Goal: Information Seeking & Learning: Understand process/instructions

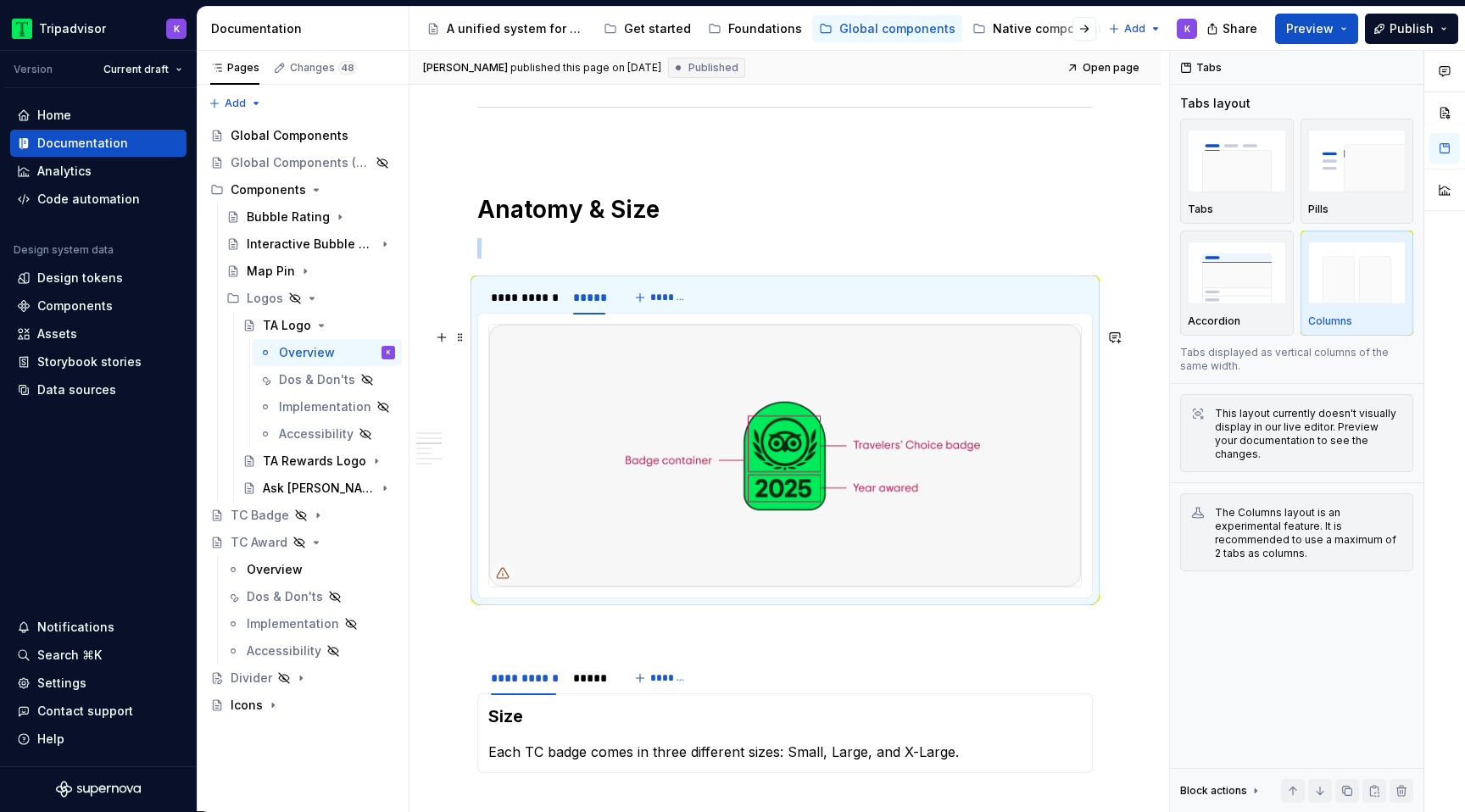
scroll to position [1563, 0]
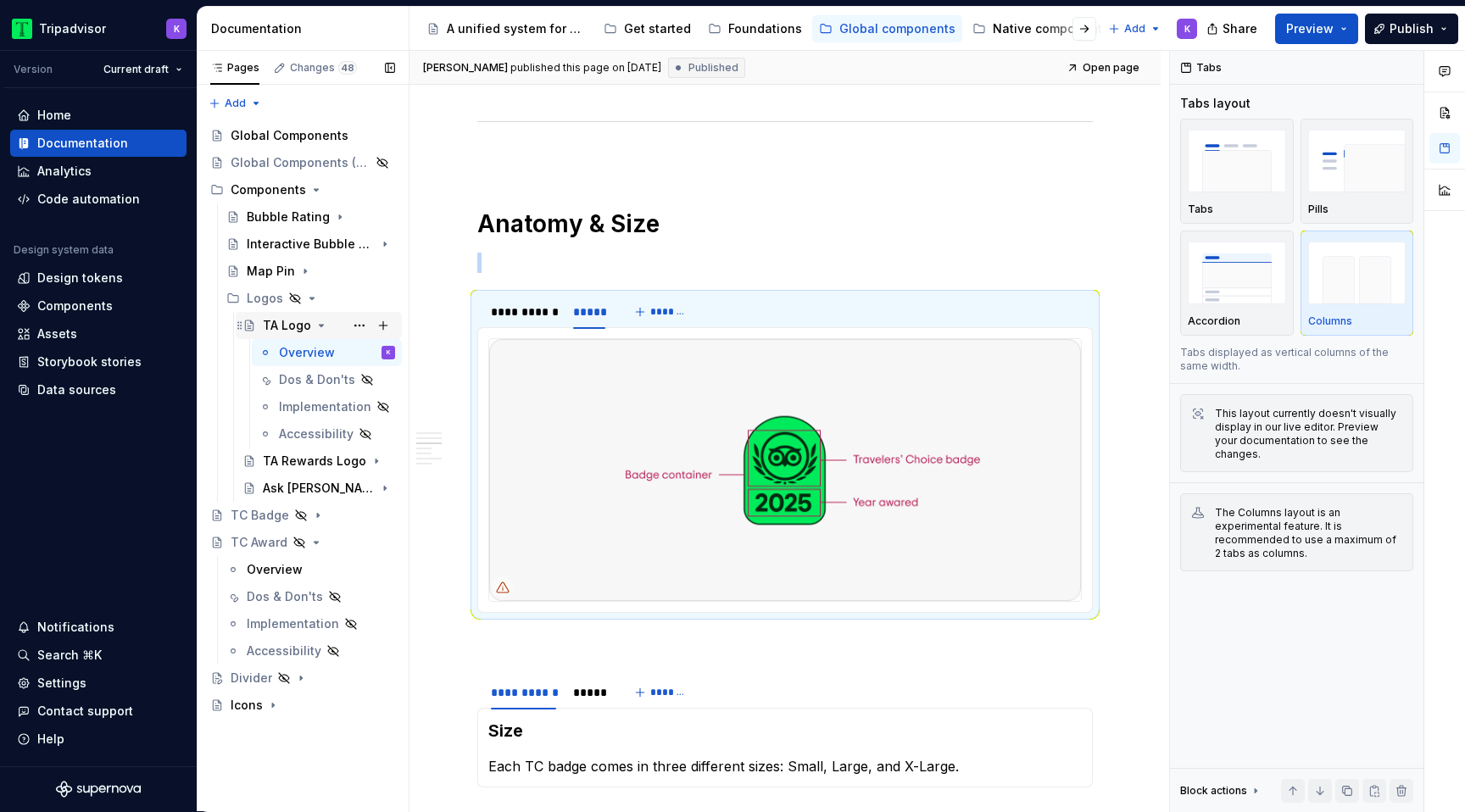
click at [315, 323] on icon "Page tree" at bounding box center [322, 326] width 14 height 14
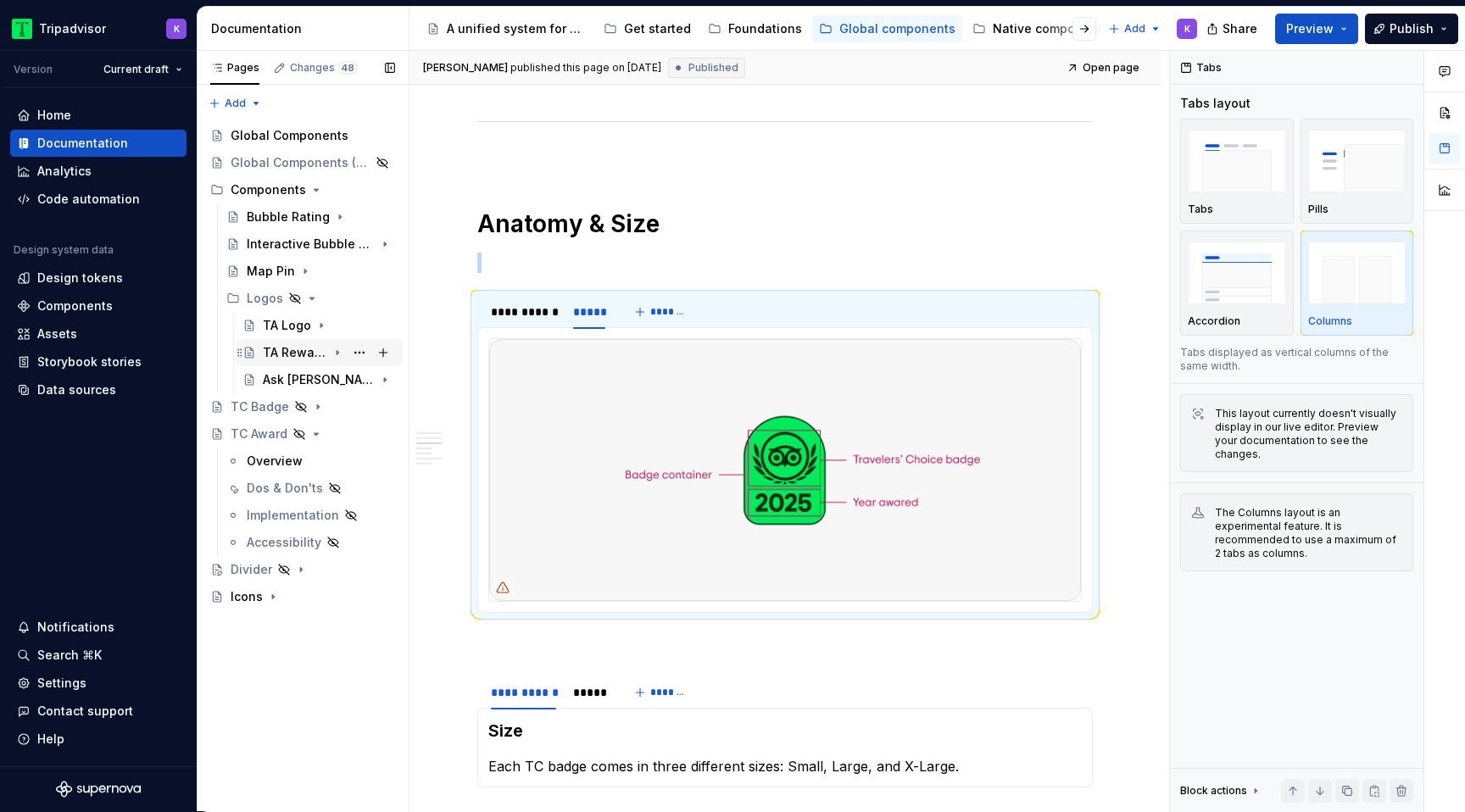
click at [332, 351] on icon "Page tree" at bounding box center [337, 353] width 14 height 14
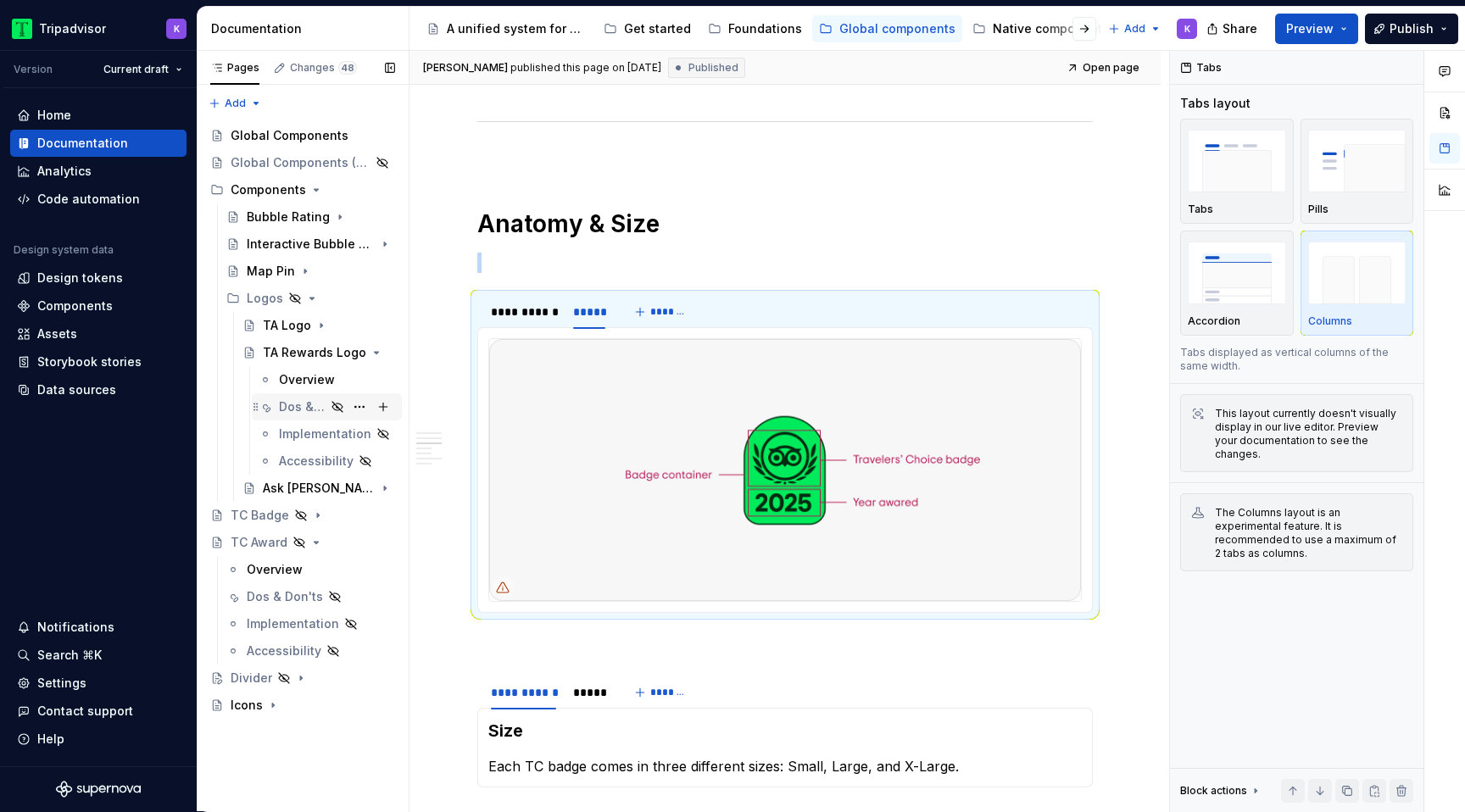
click at [316, 396] on div "Dos & Don'ts" at bounding box center [337, 406] width 117 height 23
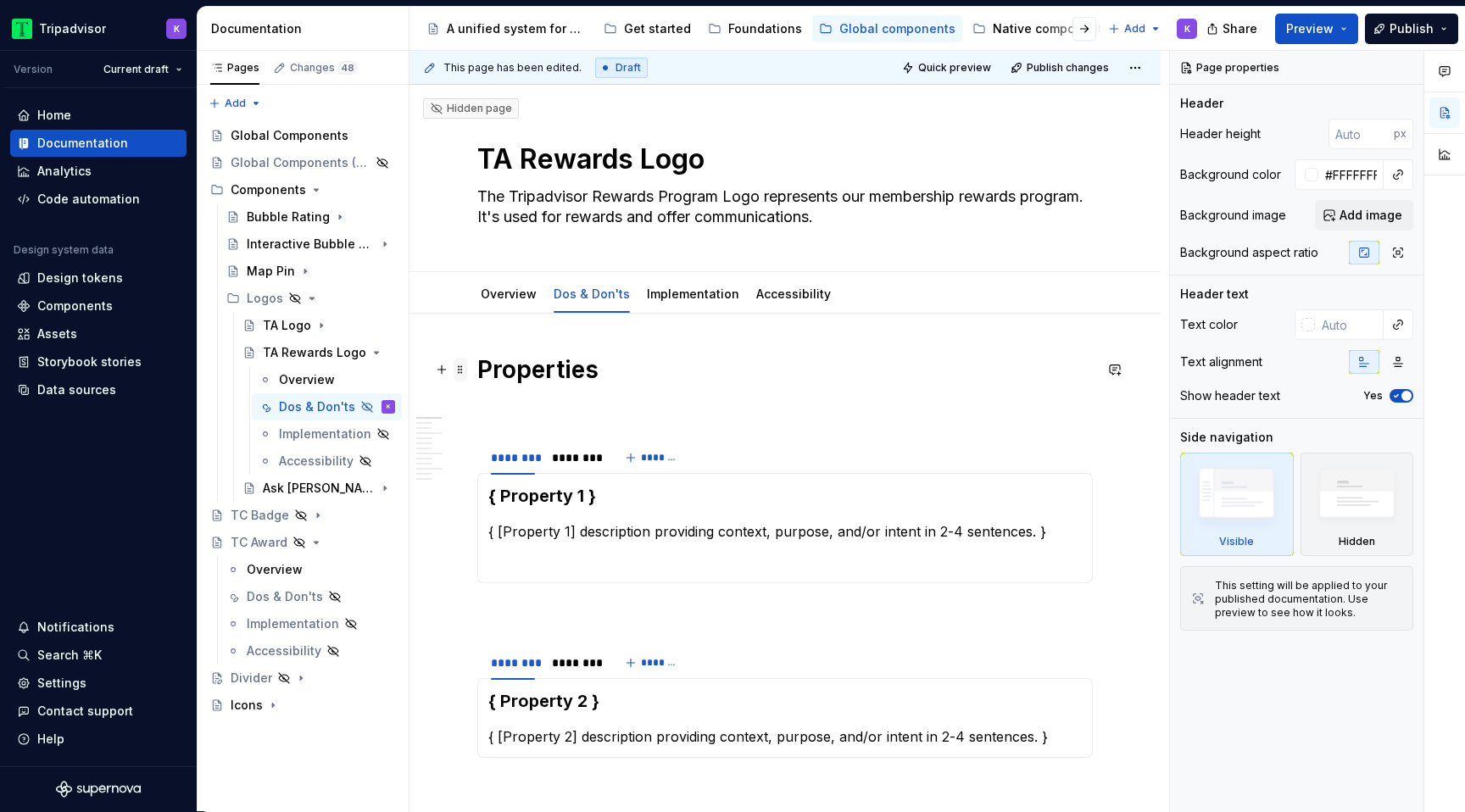
click at [463, 370] on span at bounding box center [461, 369] width 14 height 23
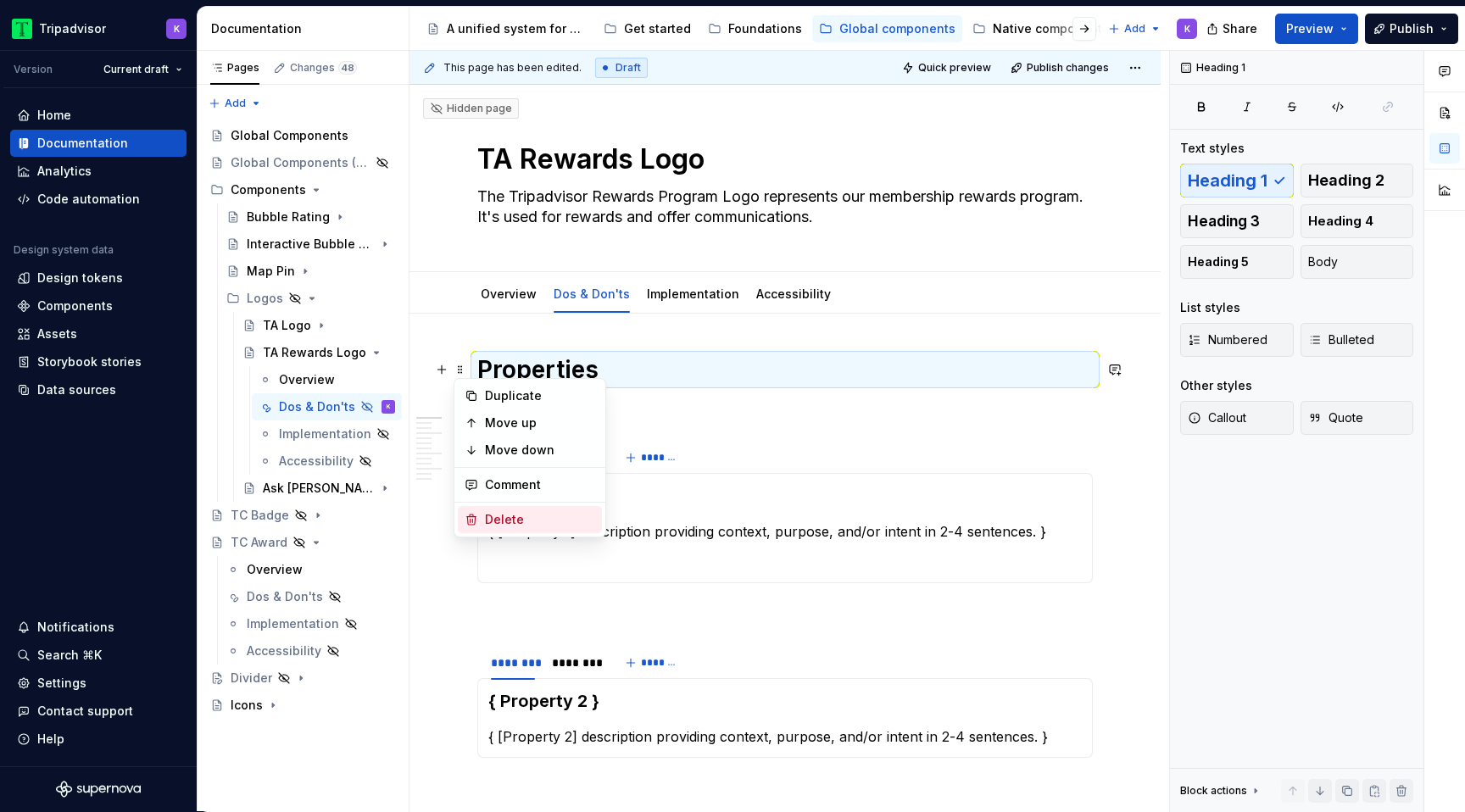
click at [515, 522] on div "Delete" at bounding box center [540, 519] width 110 height 17
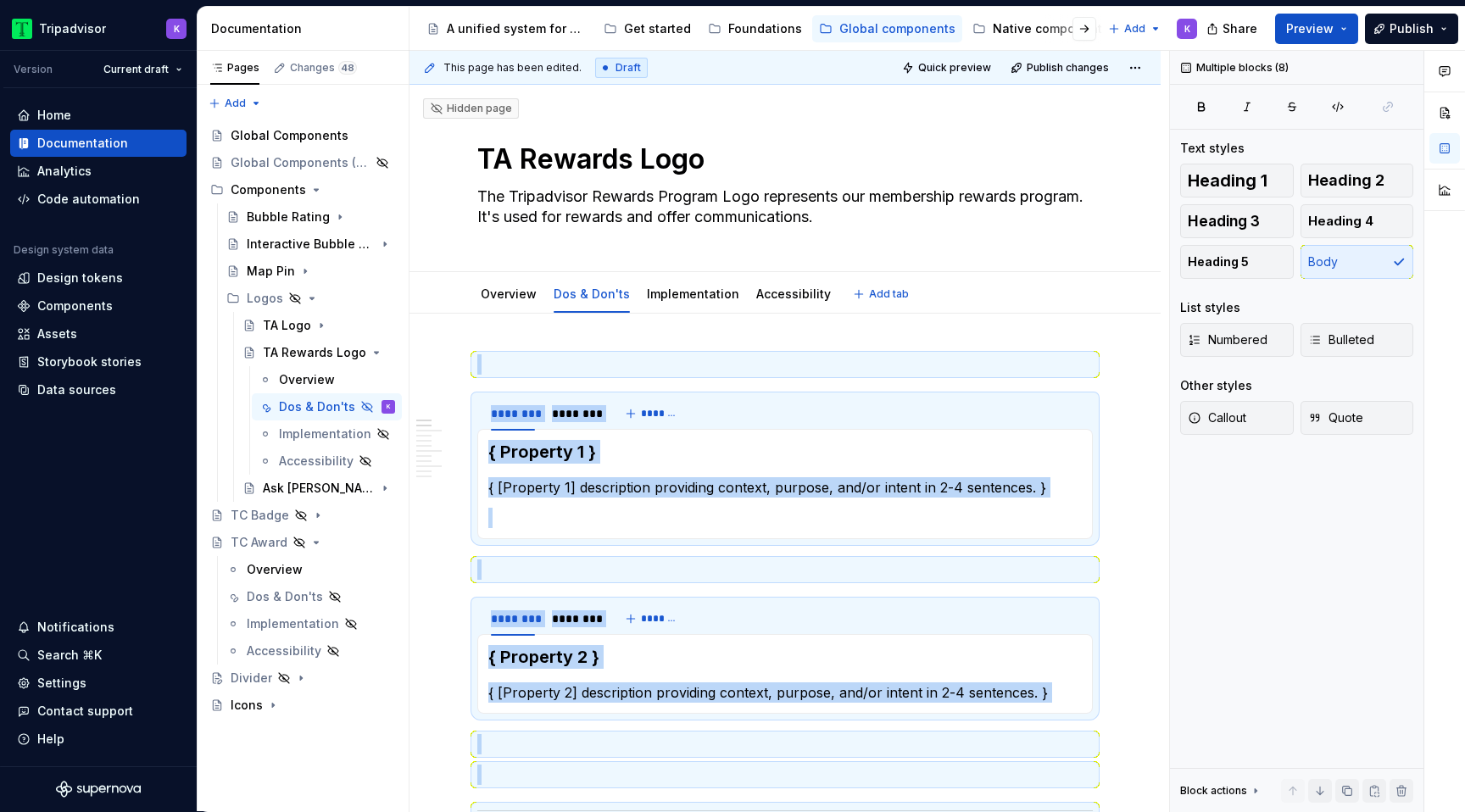
type textarea "*"
drag, startPoint x: 529, startPoint y: 407, endPoint x: 471, endPoint y: 365, distance: 71.6
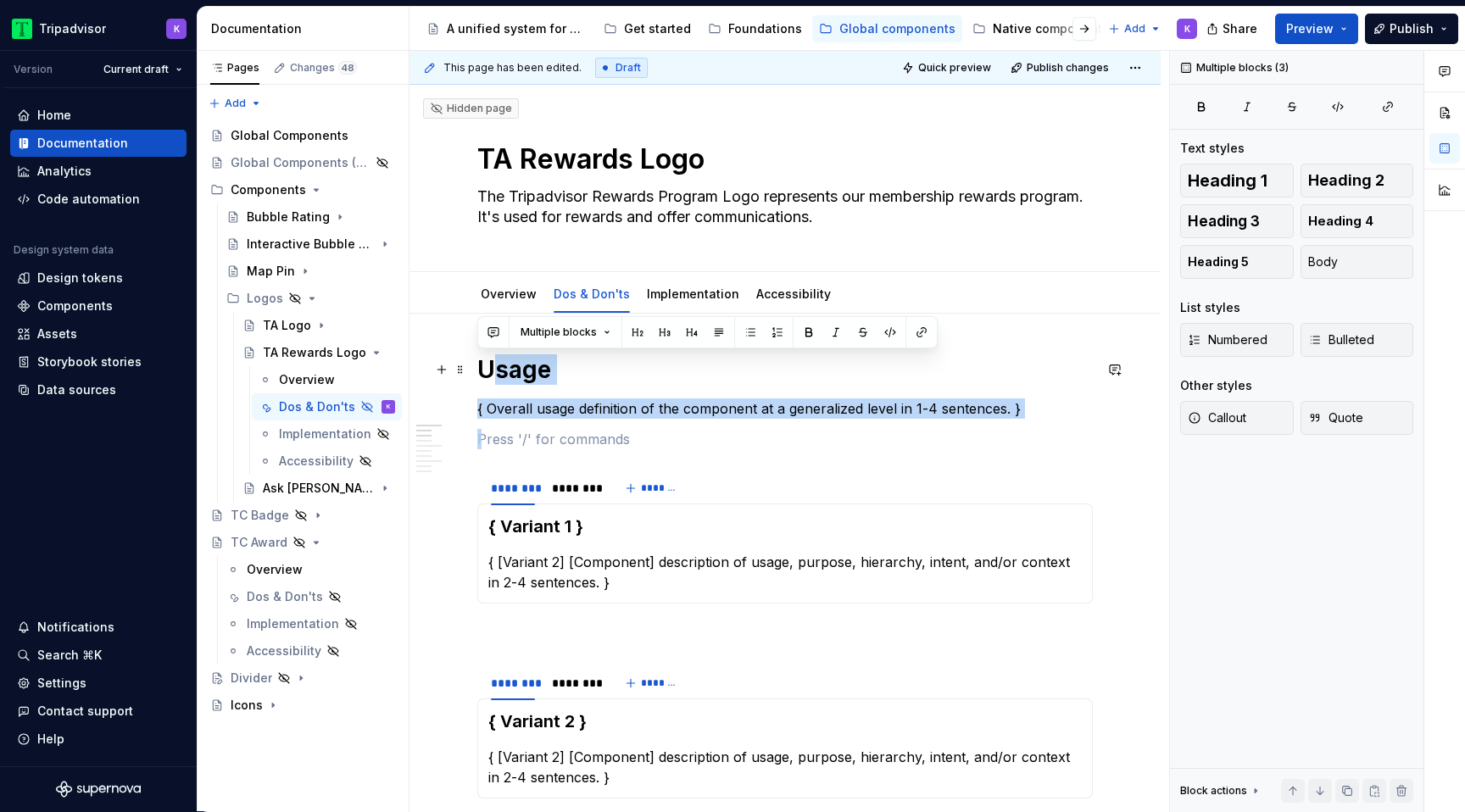
drag, startPoint x: 558, startPoint y: 436, endPoint x: 488, endPoint y: 363, distance: 101.1
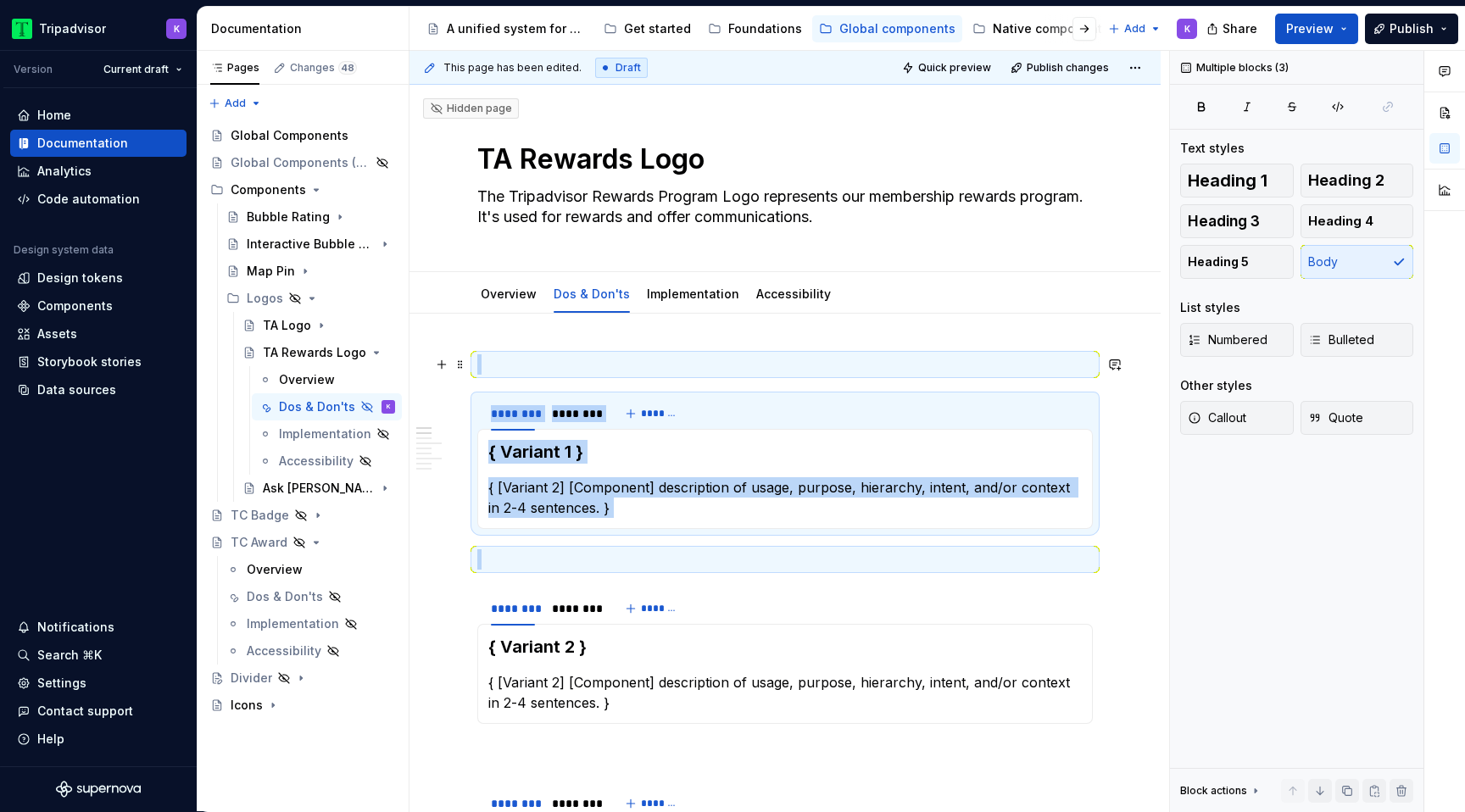
drag, startPoint x: 545, startPoint y: 549, endPoint x: 487, endPoint y: 351, distance: 206.3
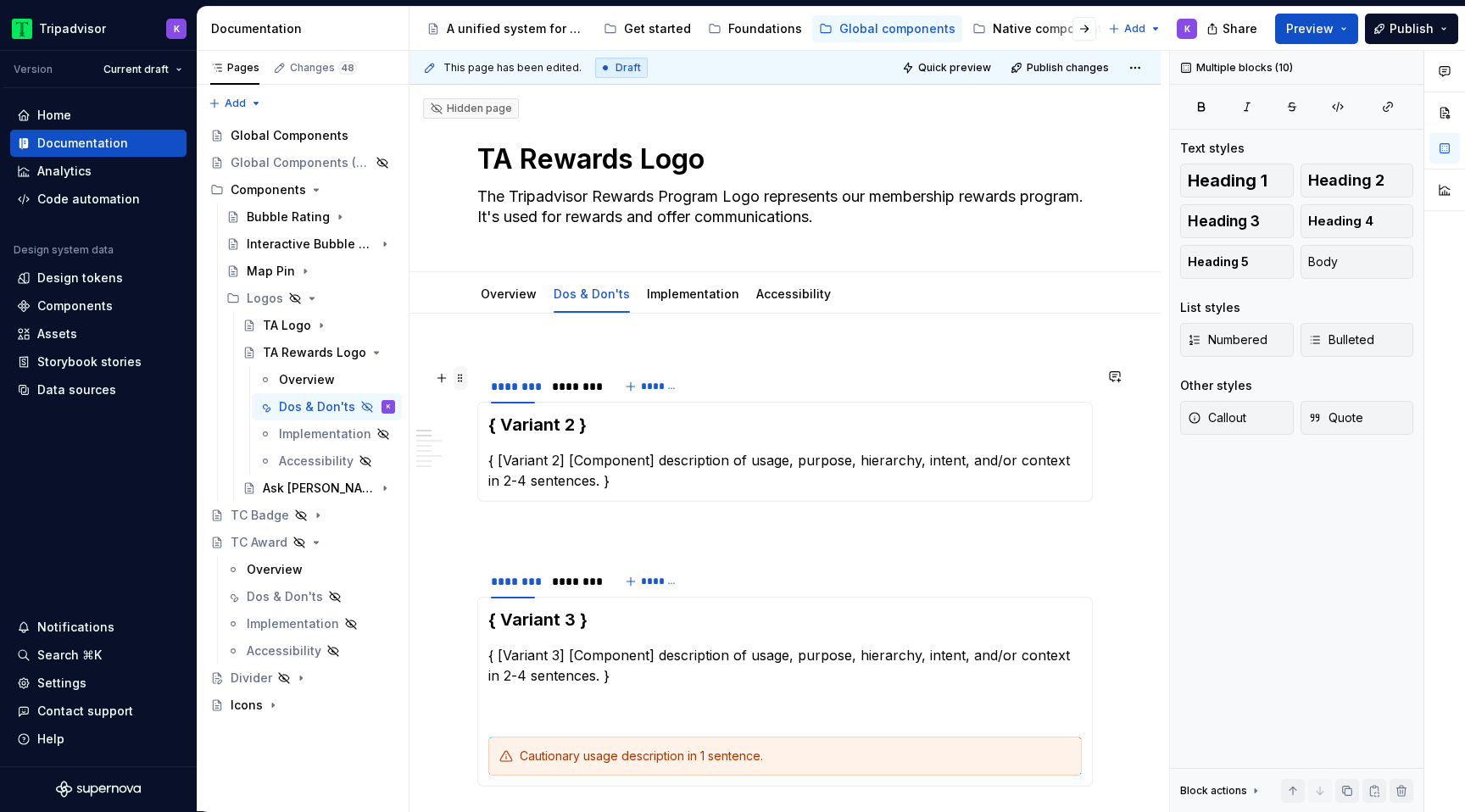
drag, startPoint x: 552, startPoint y: 277, endPoint x: 461, endPoint y: 376, distance: 134.5
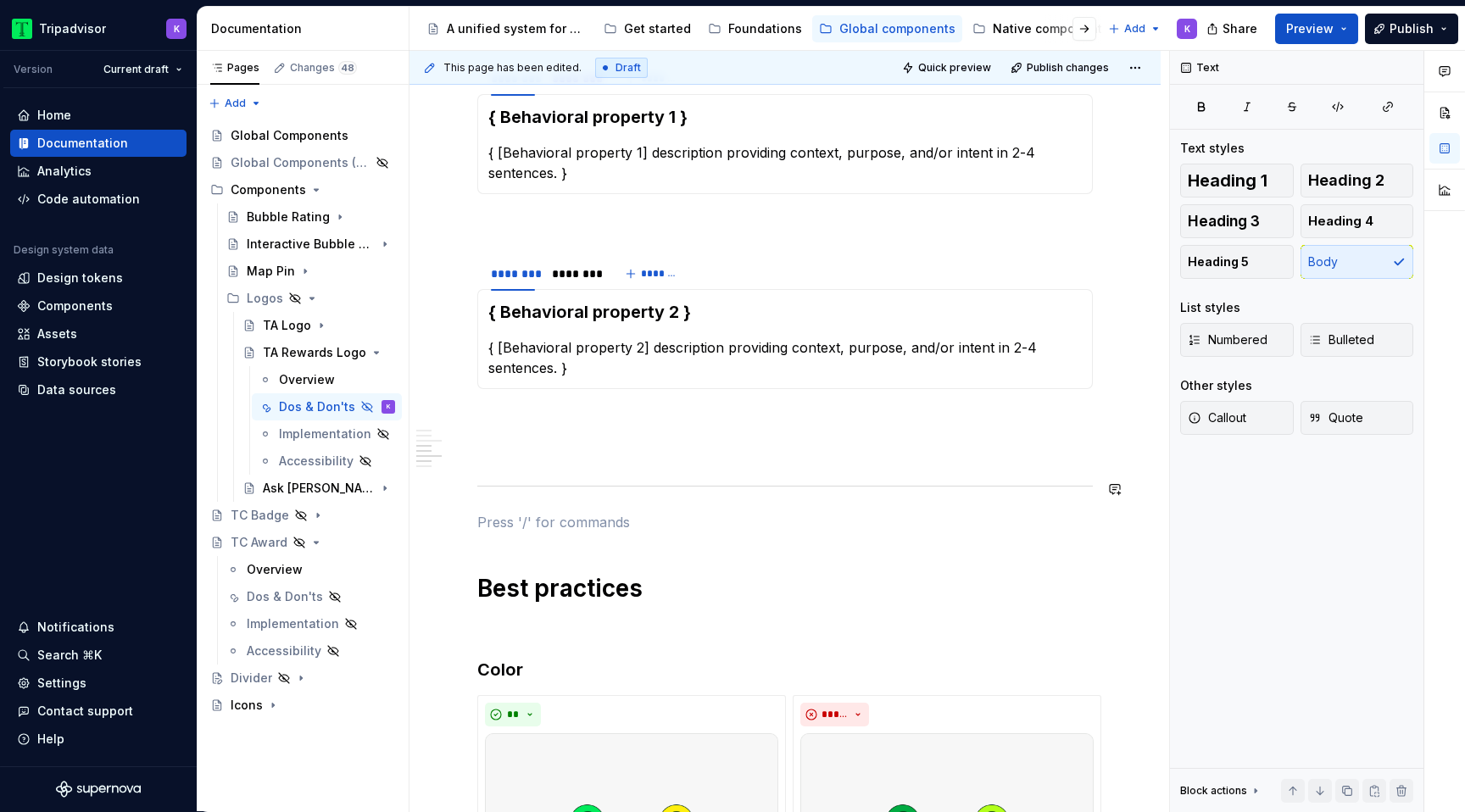
click at [576, 496] on div "**********" at bounding box center [785, 445] width 616 height 2172
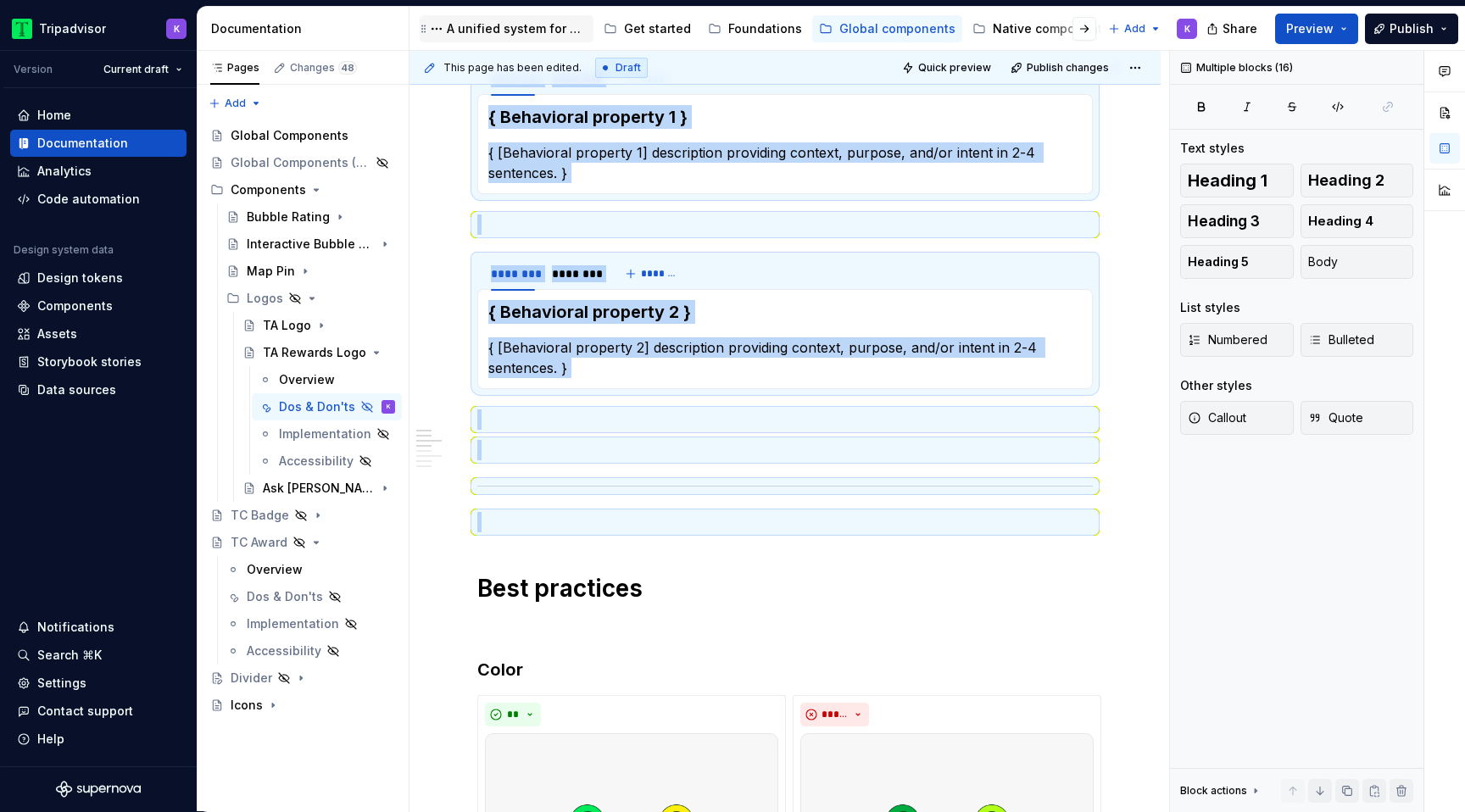
scroll to position [0, 0]
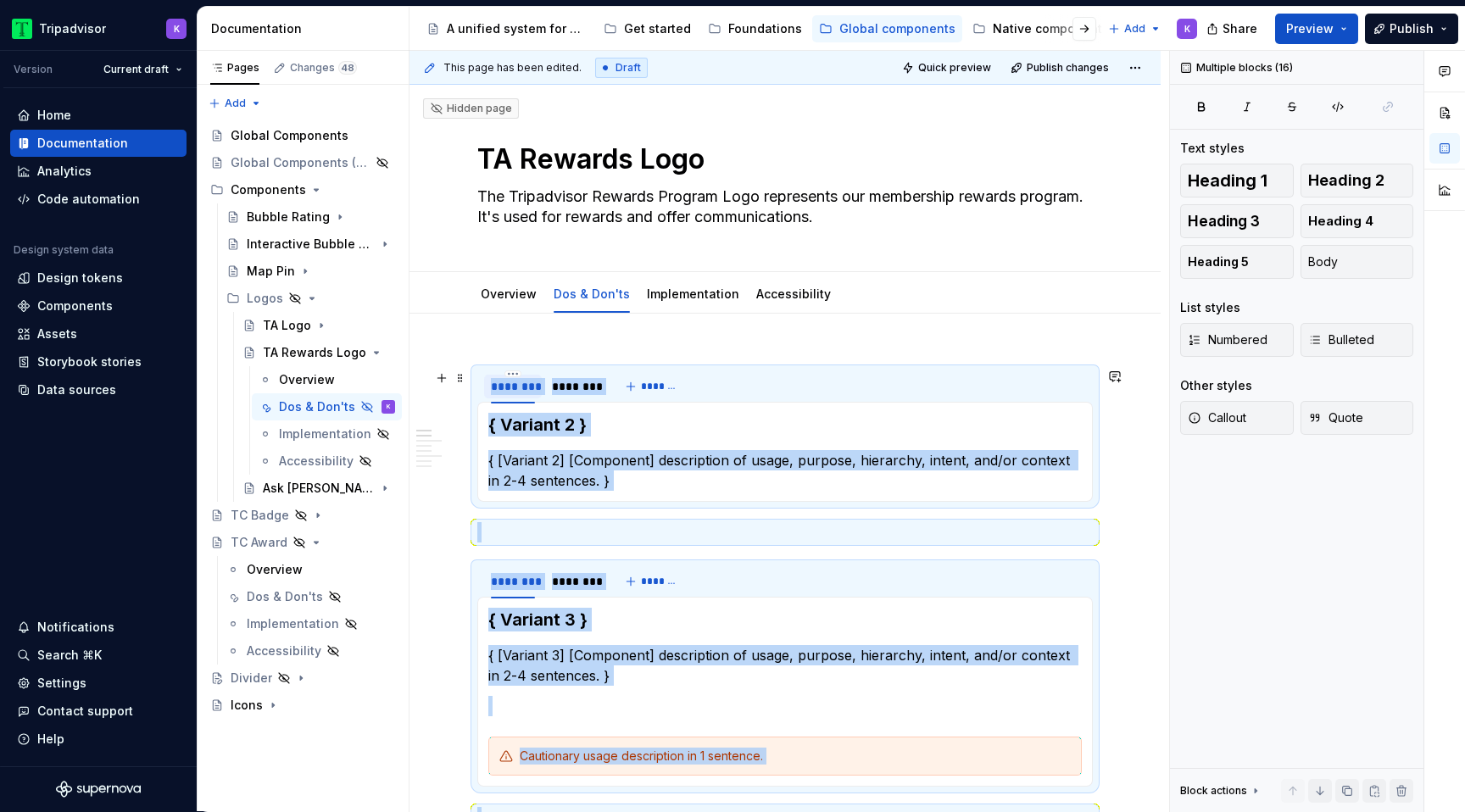
drag, startPoint x: 511, startPoint y: 524, endPoint x: 487, endPoint y: 379, distance: 147.0
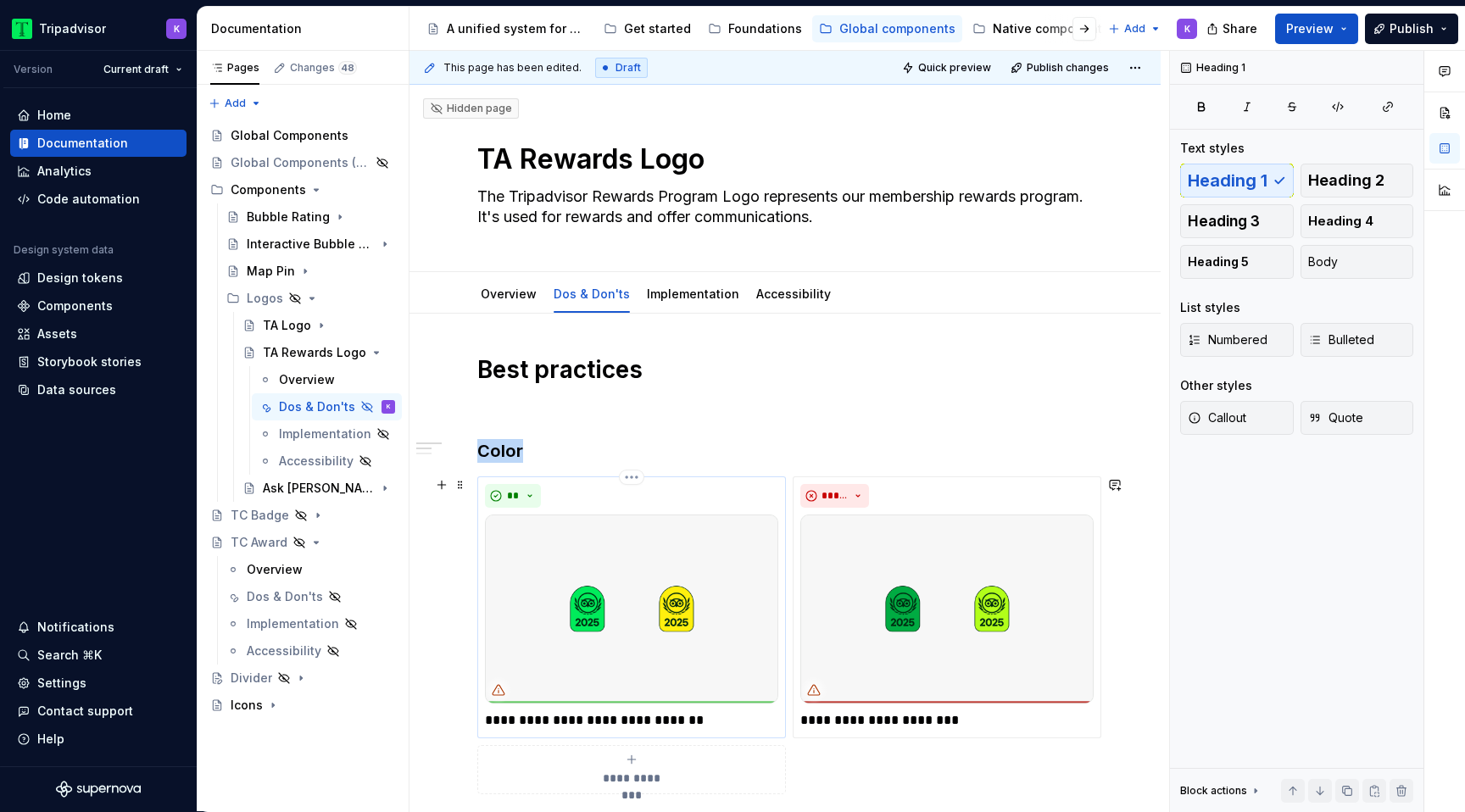
click at [638, 596] on img at bounding box center [631, 609] width 293 height 189
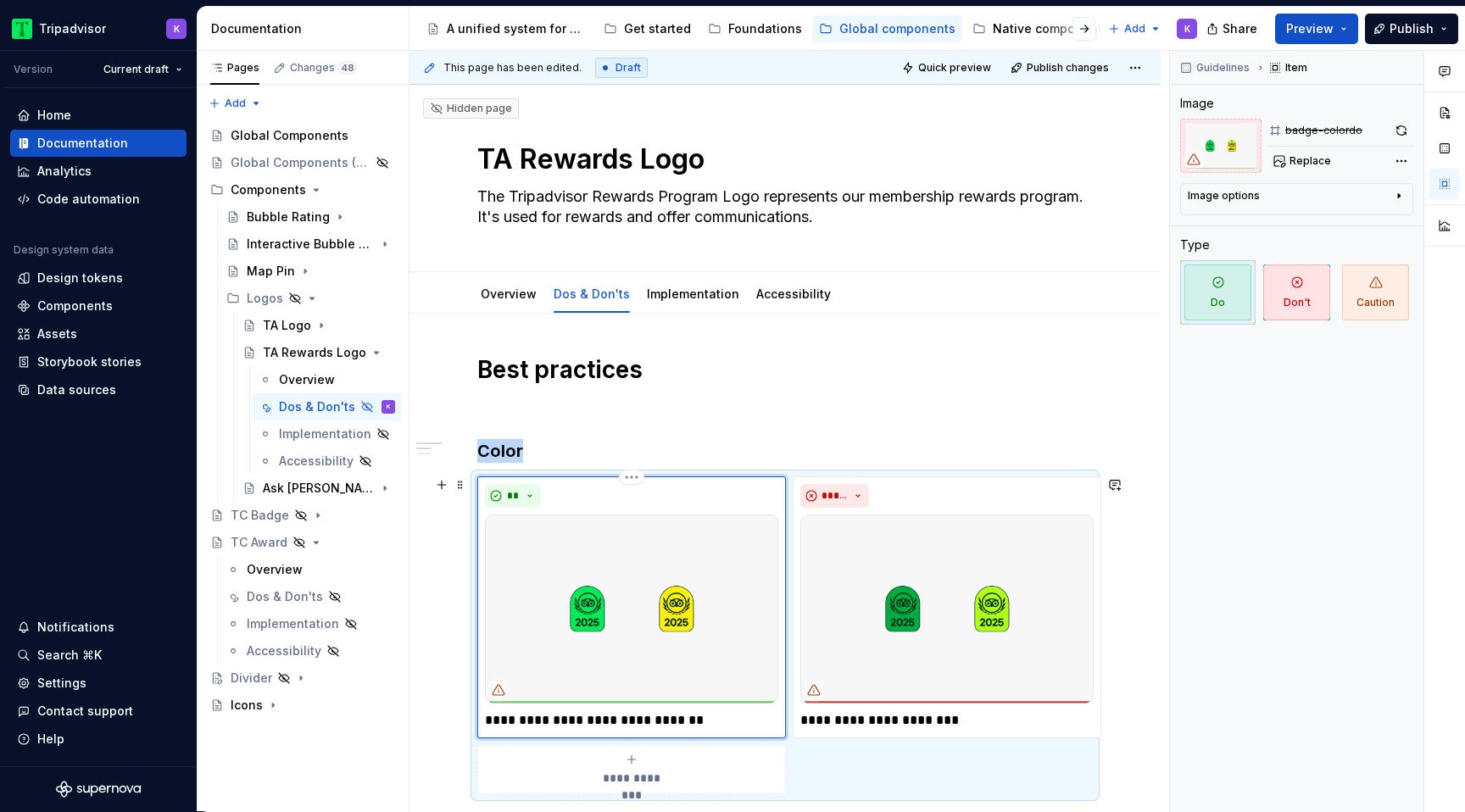
click at [576, 557] on img at bounding box center [631, 609] width 293 height 189
click at [1322, 163] on span "Replace" at bounding box center [1310, 161] width 42 height 14
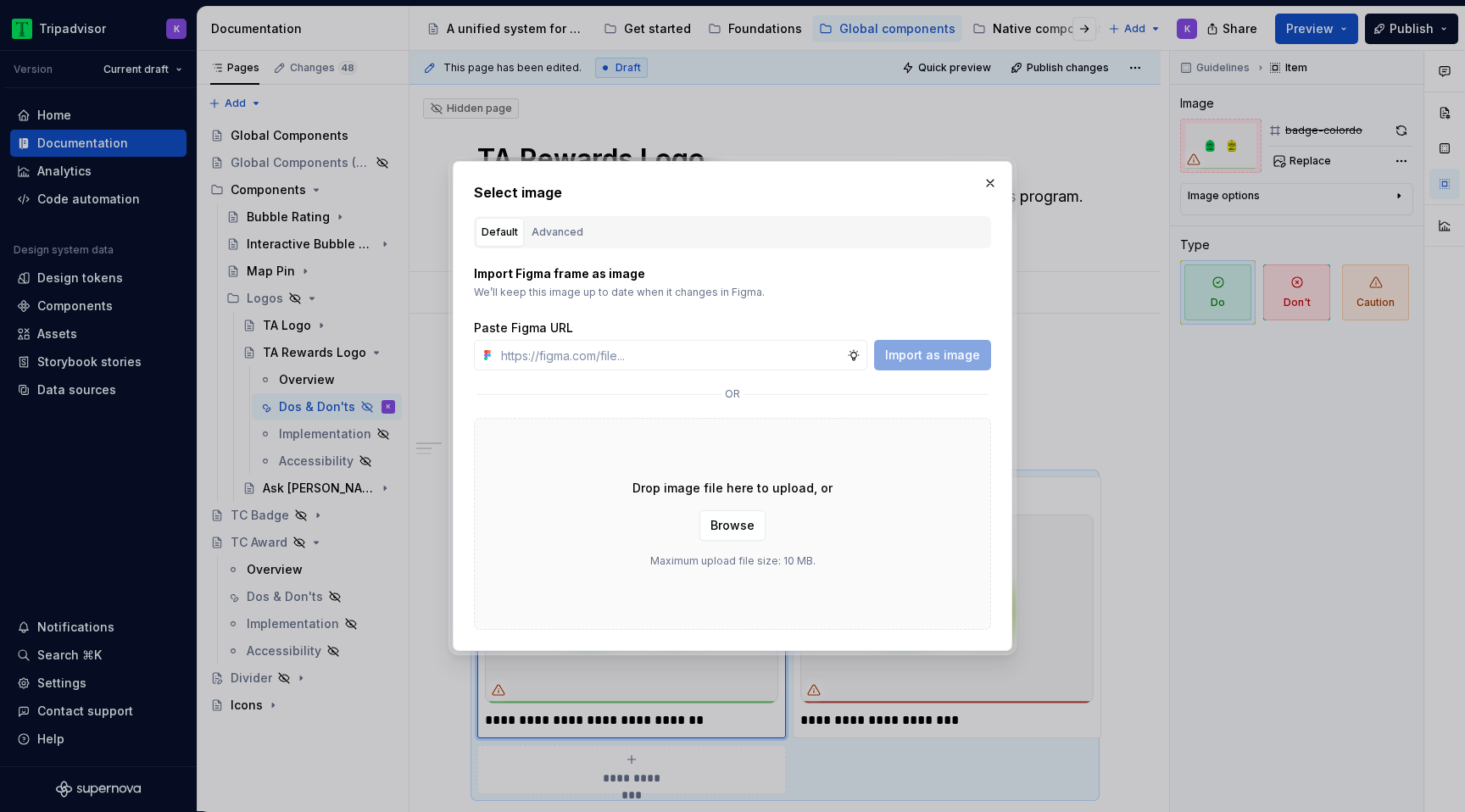
type textarea "*"
type input "[URL][DOMAIN_NAME]"
type textarea "*"
type input "[URL][DOMAIN_NAME]"
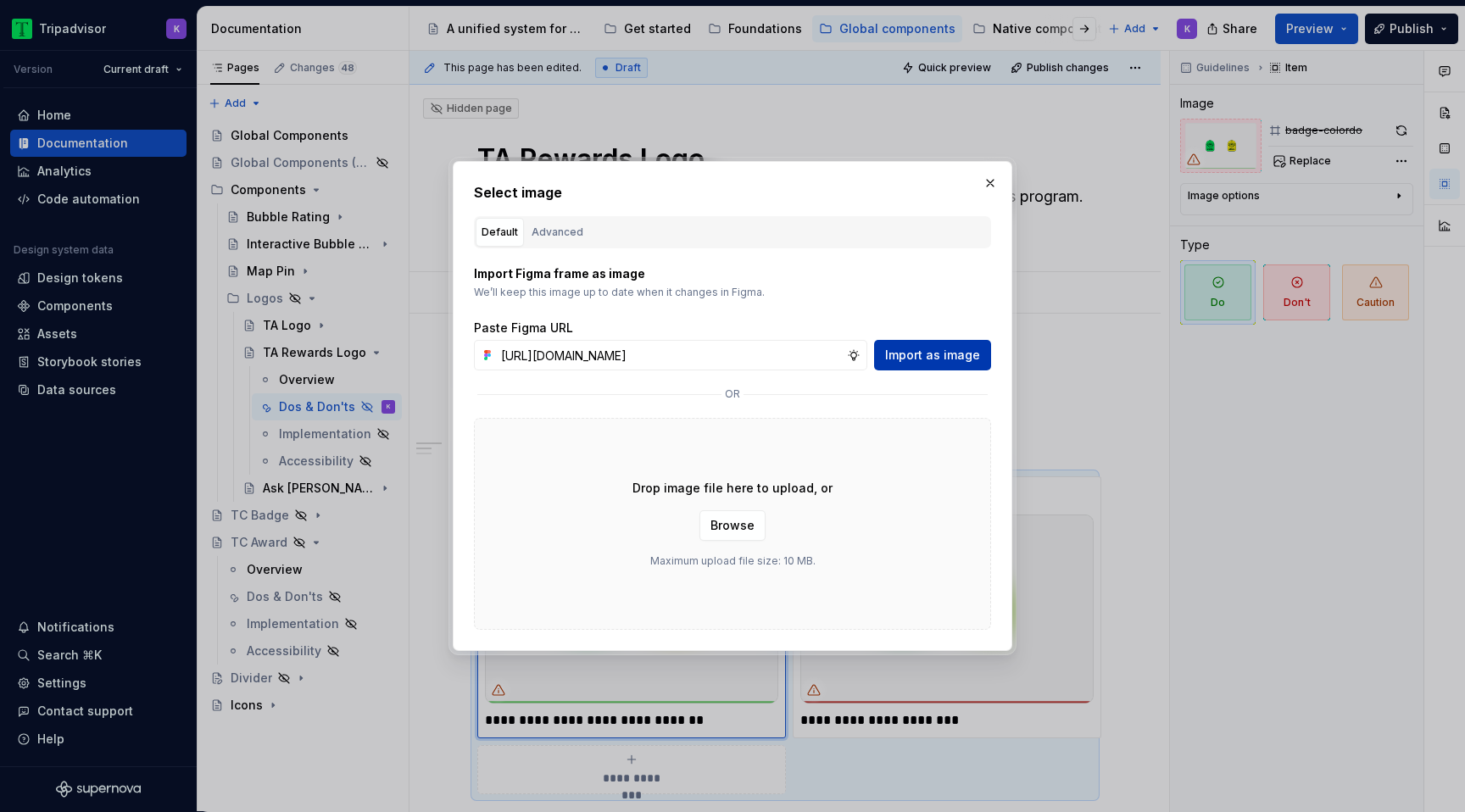
click at [928, 356] on span "Import as image" at bounding box center [932, 355] width 95 height 17
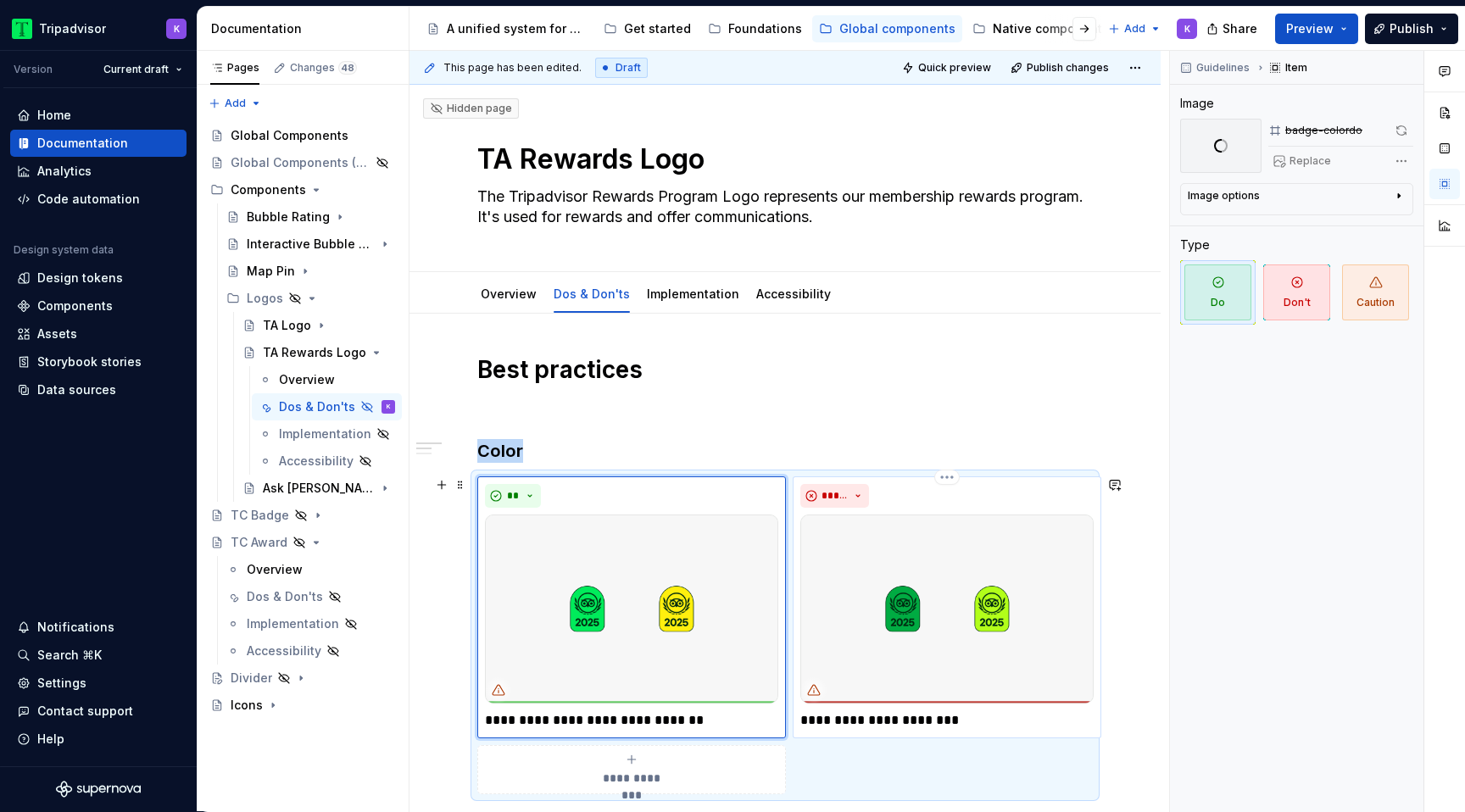
click at [924, 556] on img at bounding box center [946, 609] width 293 height 189
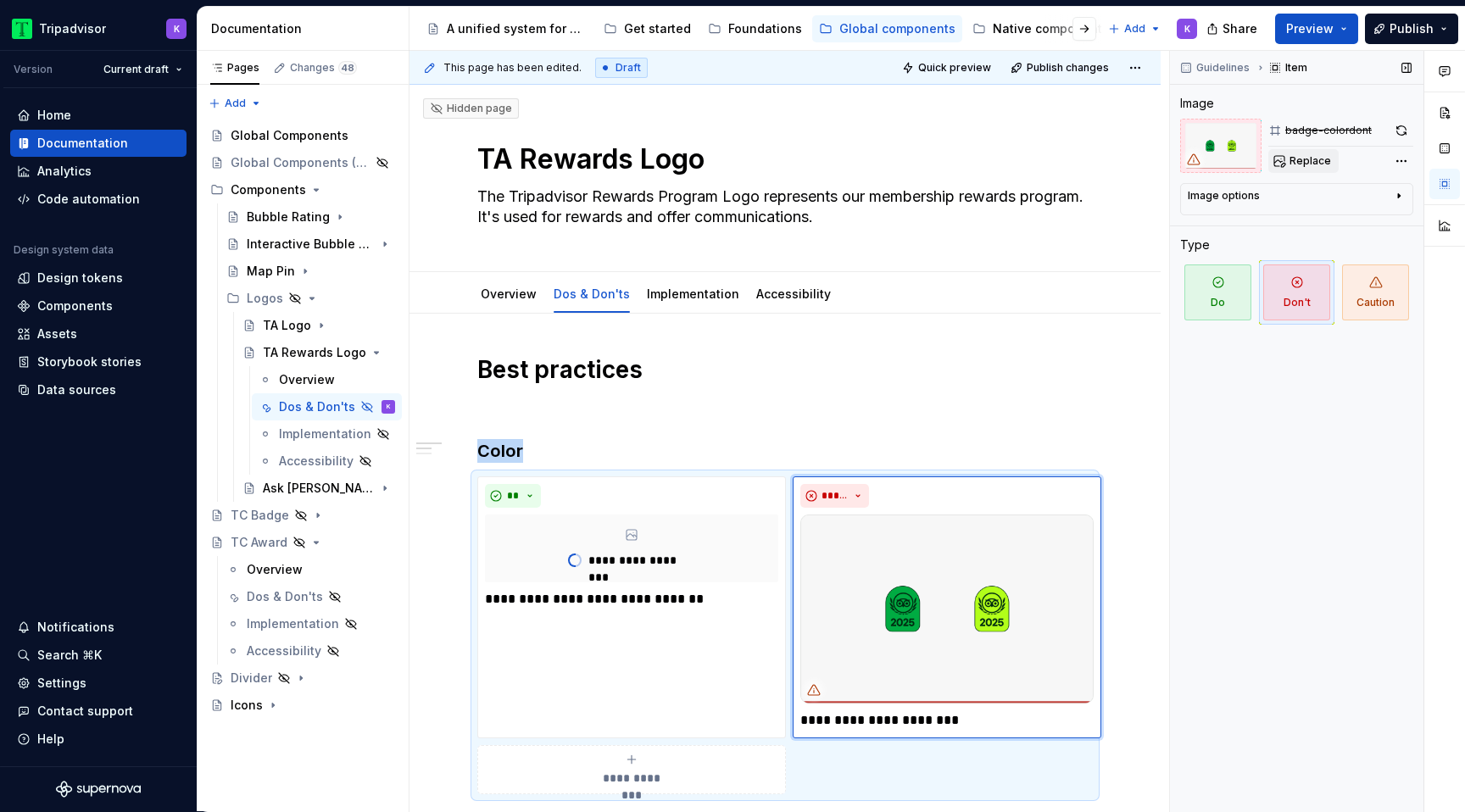
click at [1306, 156] on span "Replace" at bounding box center [1310, 161] width 42 height 14
type textarea "*"
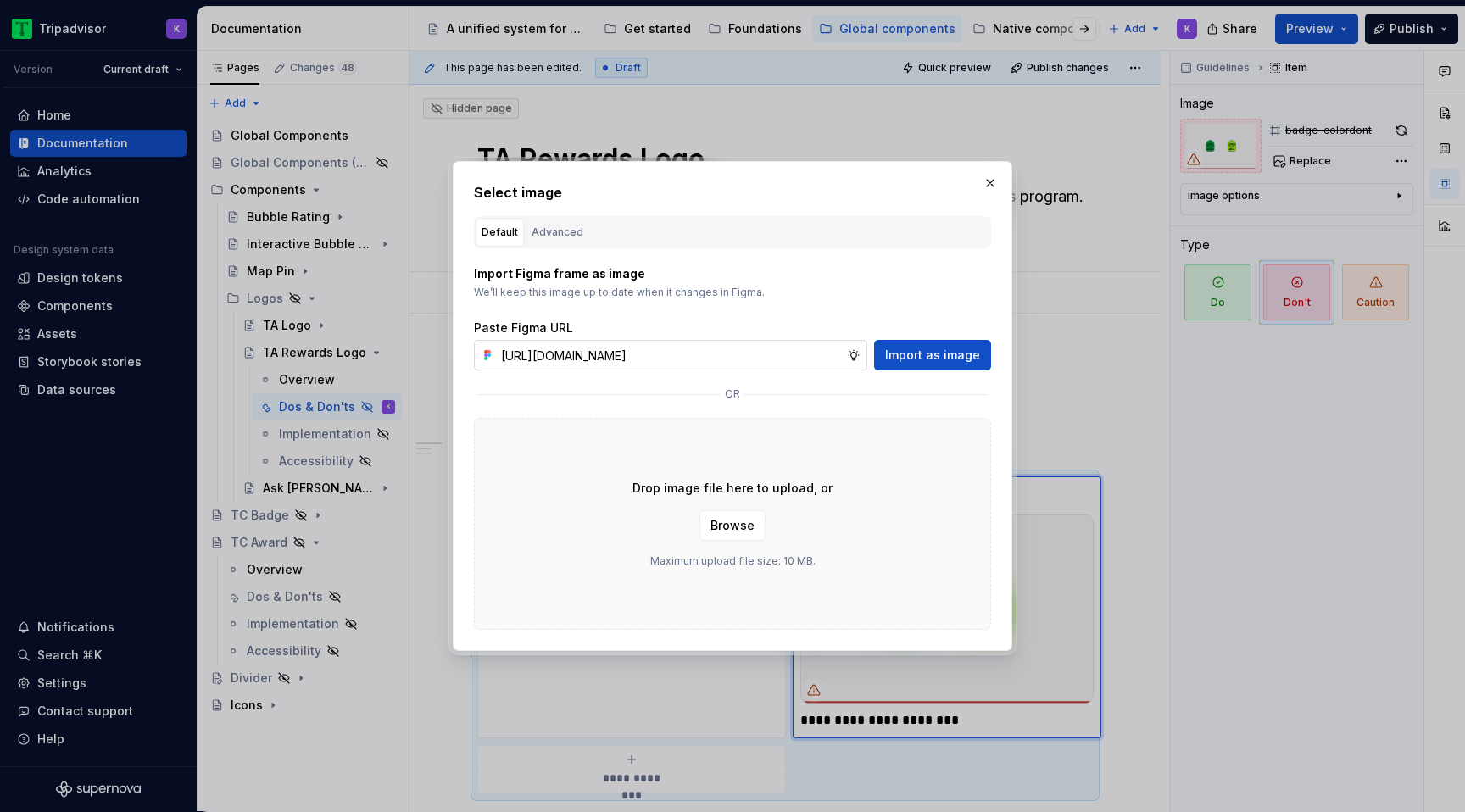
scroll to position [0, 397]
type input "[URL][DOMAIN_NAME]"
click at [909, 358] on span "Import as image" at bounding box center [932, 355] width 95 height 17
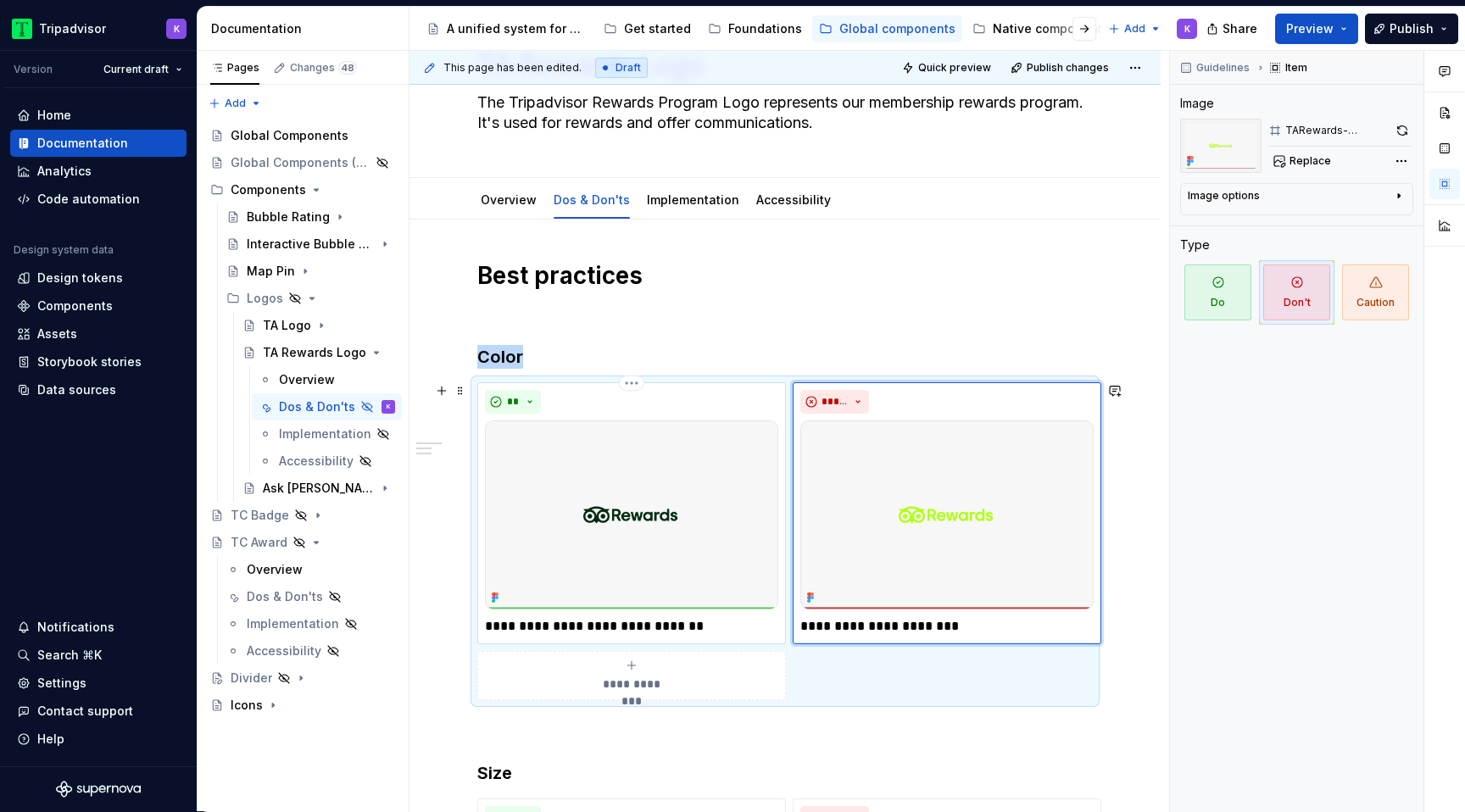
scroll to position [138, 0]
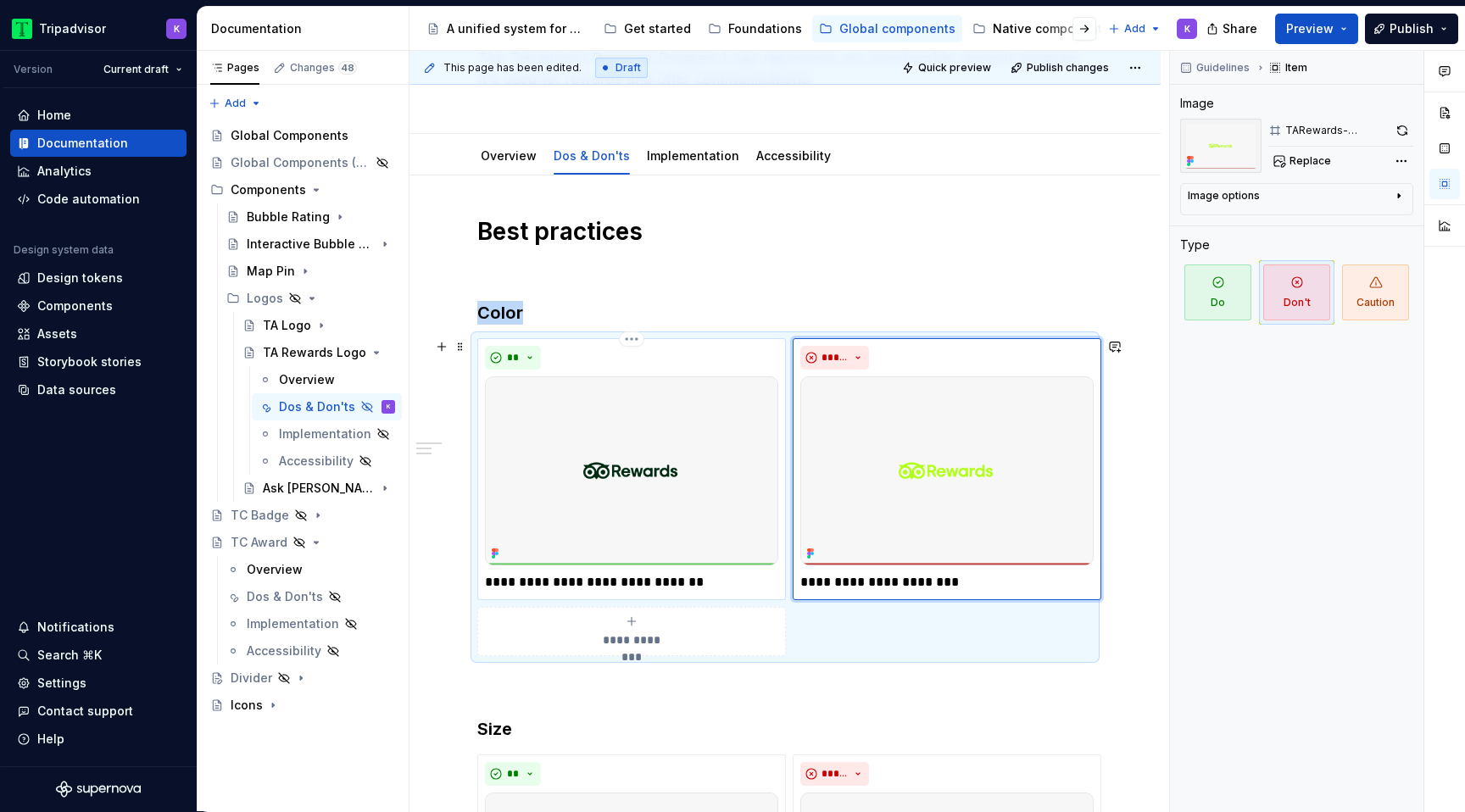
click at [710, 581] on p "**********" at bounding box center [631, 582] width 293 height 20
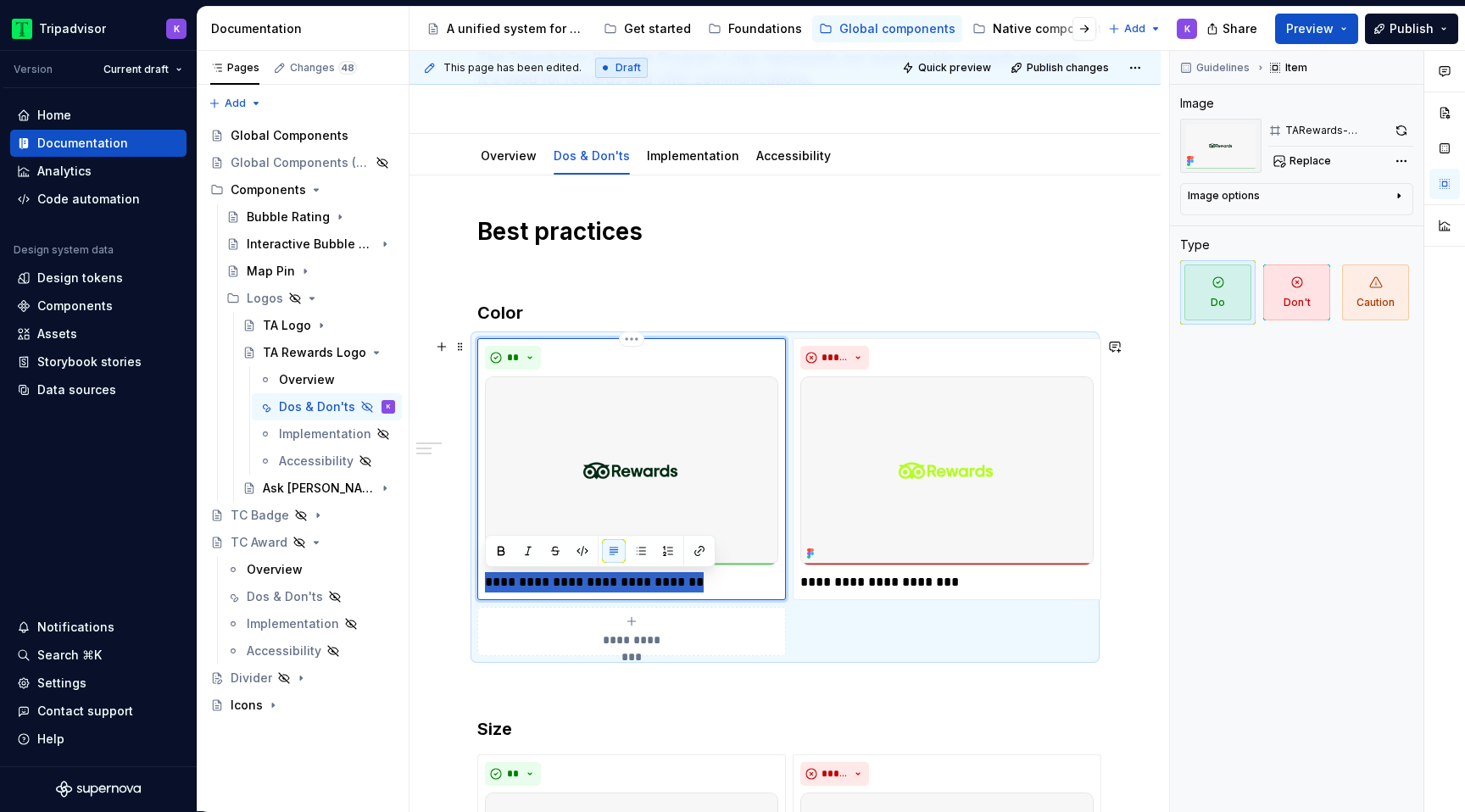
drag, startPoint x: 717, startPoint y: 587, endPoint x: 486, endPoint y: 578, distance: 231.2
click at [486, 582] on p "**********" at bounding box center [631, 582] width 293 height 20
type textarea "*"
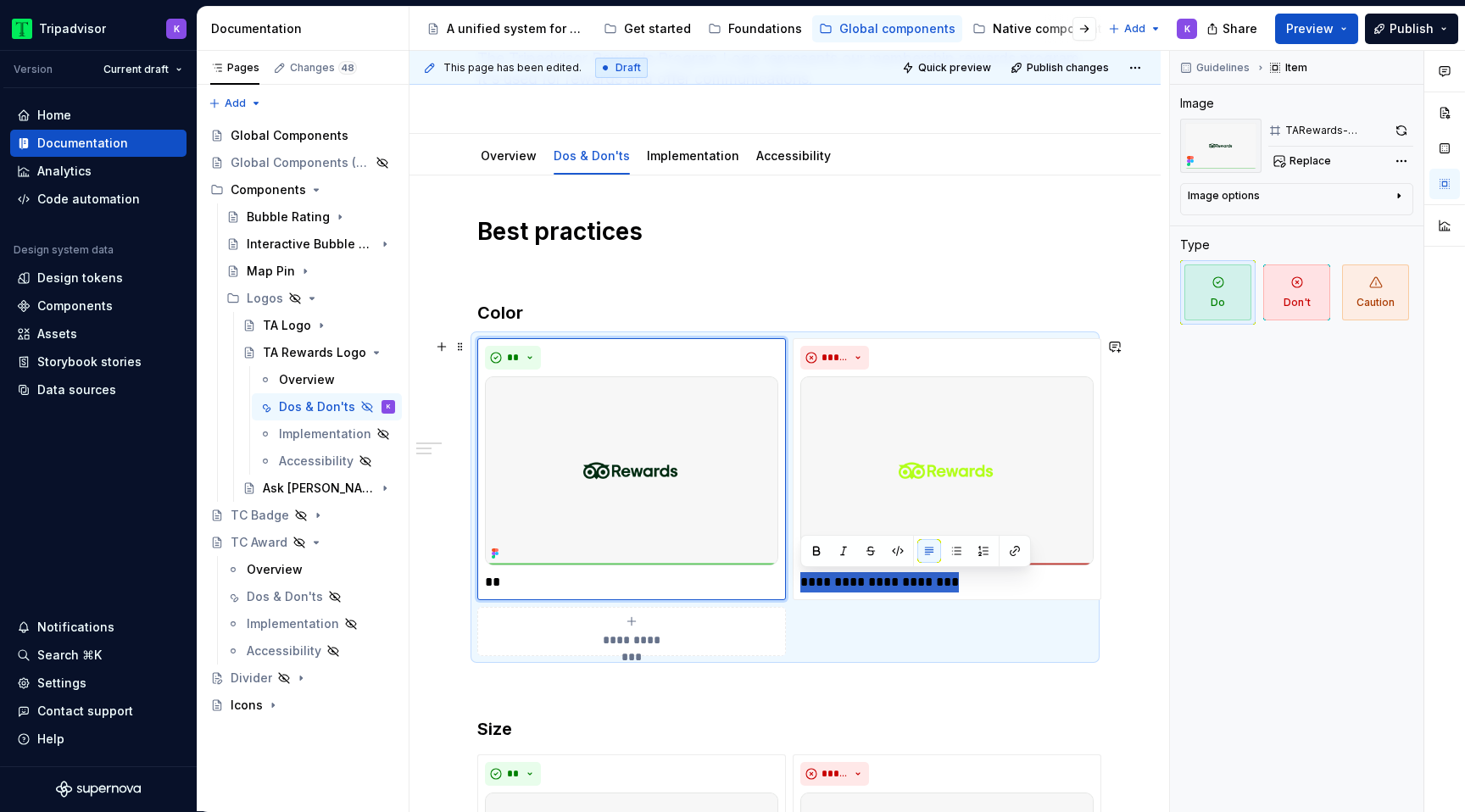
drag, startPoint x: 959, startPoint y: 582, endPoint x: 784, endPoint y: 583, distance: 175.0
click at [784, 583] on div "**********" at bounding box center [785, 497] width 616 height 318
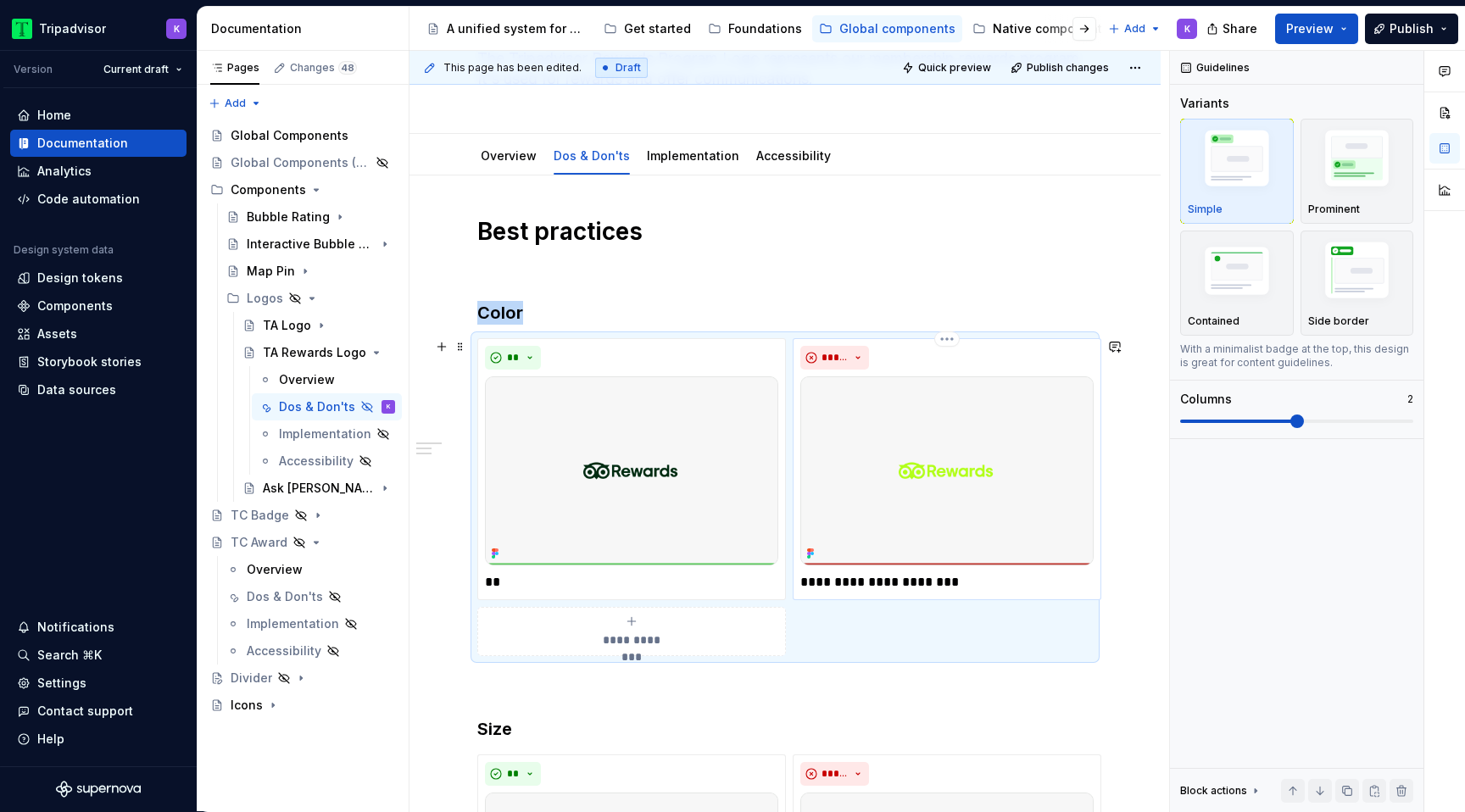
click at [951, 572] on p "**********" at bounding box center [946, 582] width 293 height 20
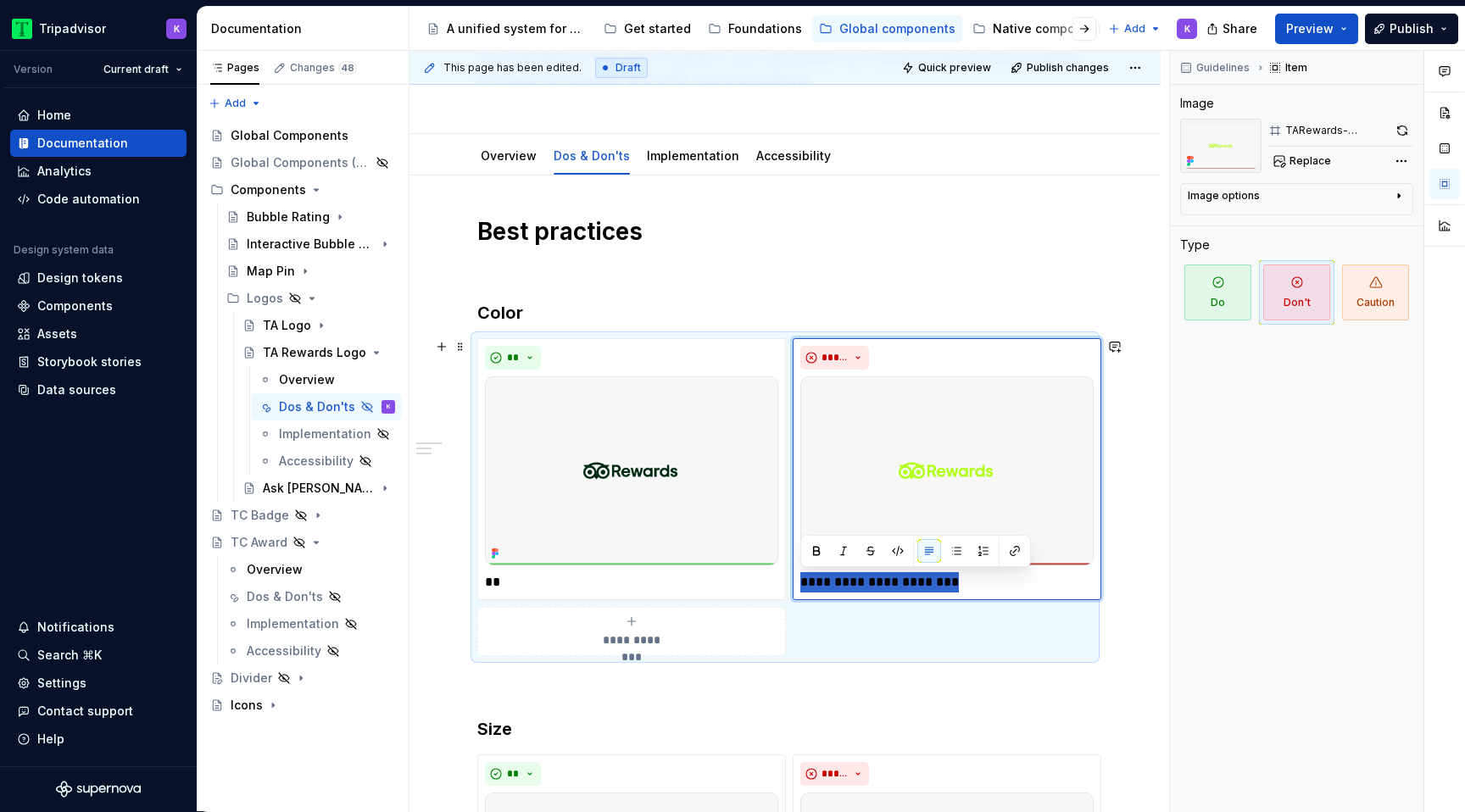
drag, startPoint x: 905, startPoint y: 588, endPoint x: 790, endPoint y: 585, distance: 115.0
click at [790, 585] on div "**********" at bounding box center [785, 497] width 616 height 318
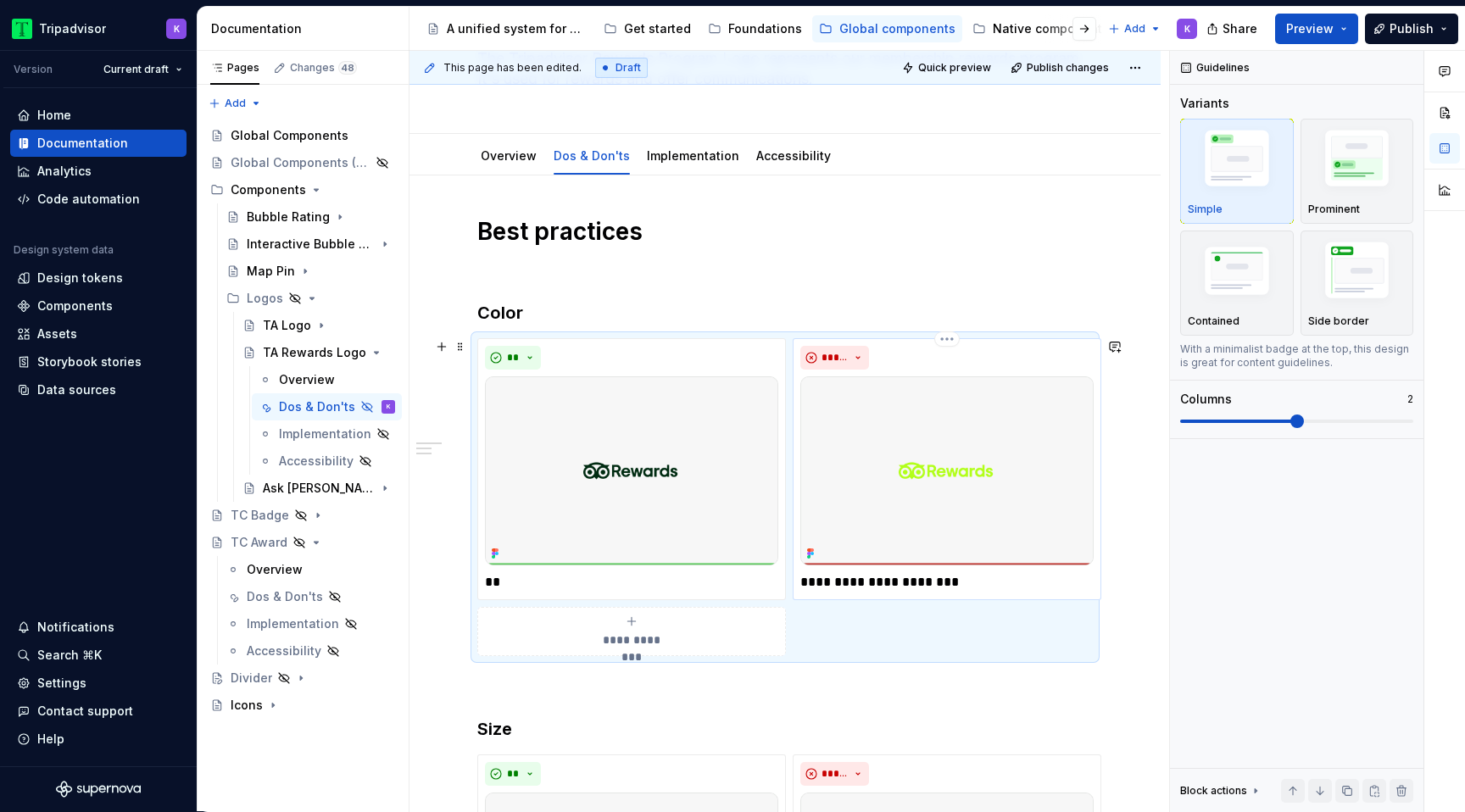
drag, startPoint x: 863, startPoint y: 569, endPoint x: 890, endPoint y: 571, distance: 27.1
click at [864, 569] on div "**********" at bounding box center [946, 469] width 293 height 247
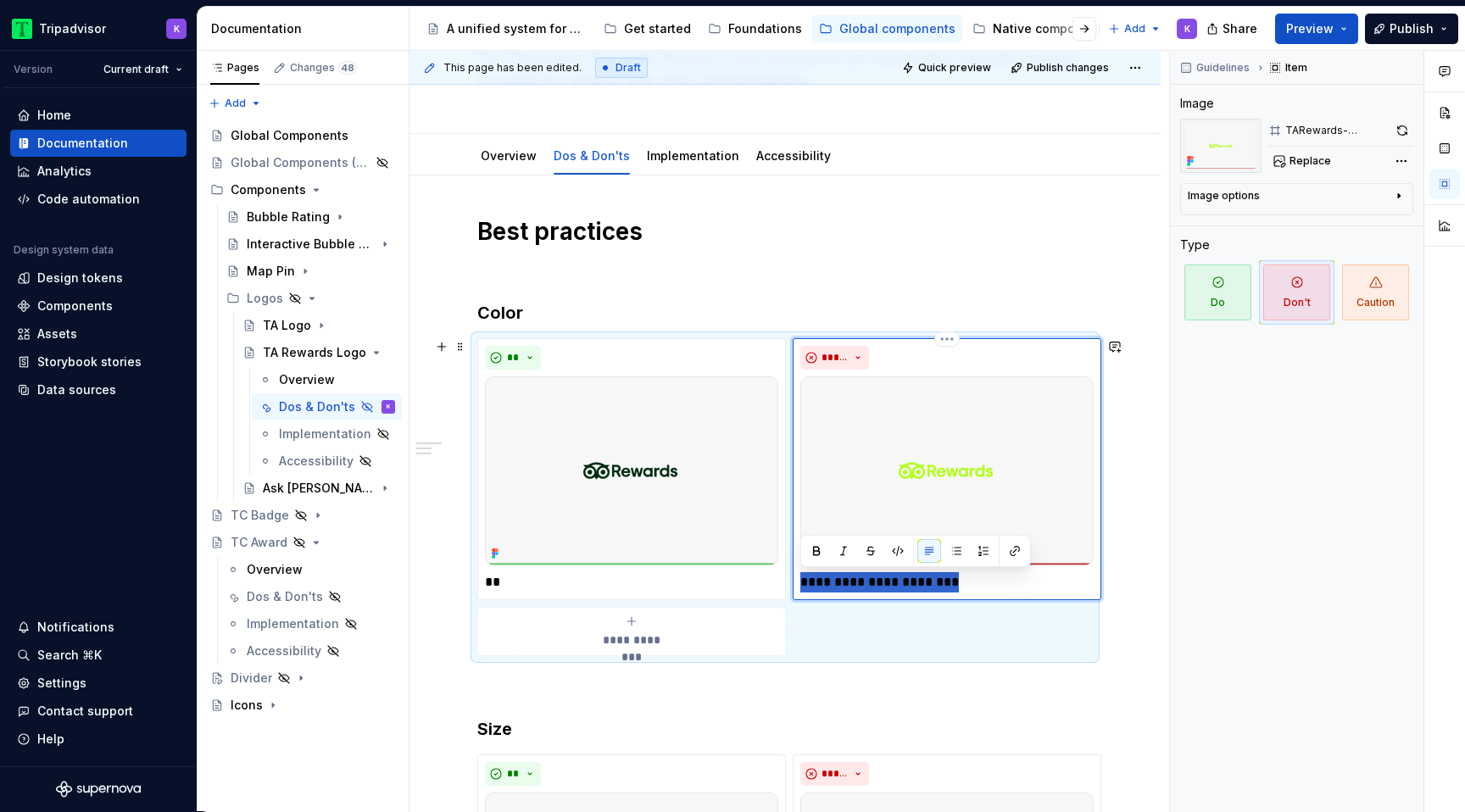
drag, startPoint x: 954, startPoint y: 573, endPoint x: 799, endPoint y: 574, distance: 155.0
click at [800, 574] on p "**********" at bounding box center [946, 582] width 293 height 20
type textarea "*"
click at [949, 281] on div "**********" at bounding box center [785, 696] width 616 height 958
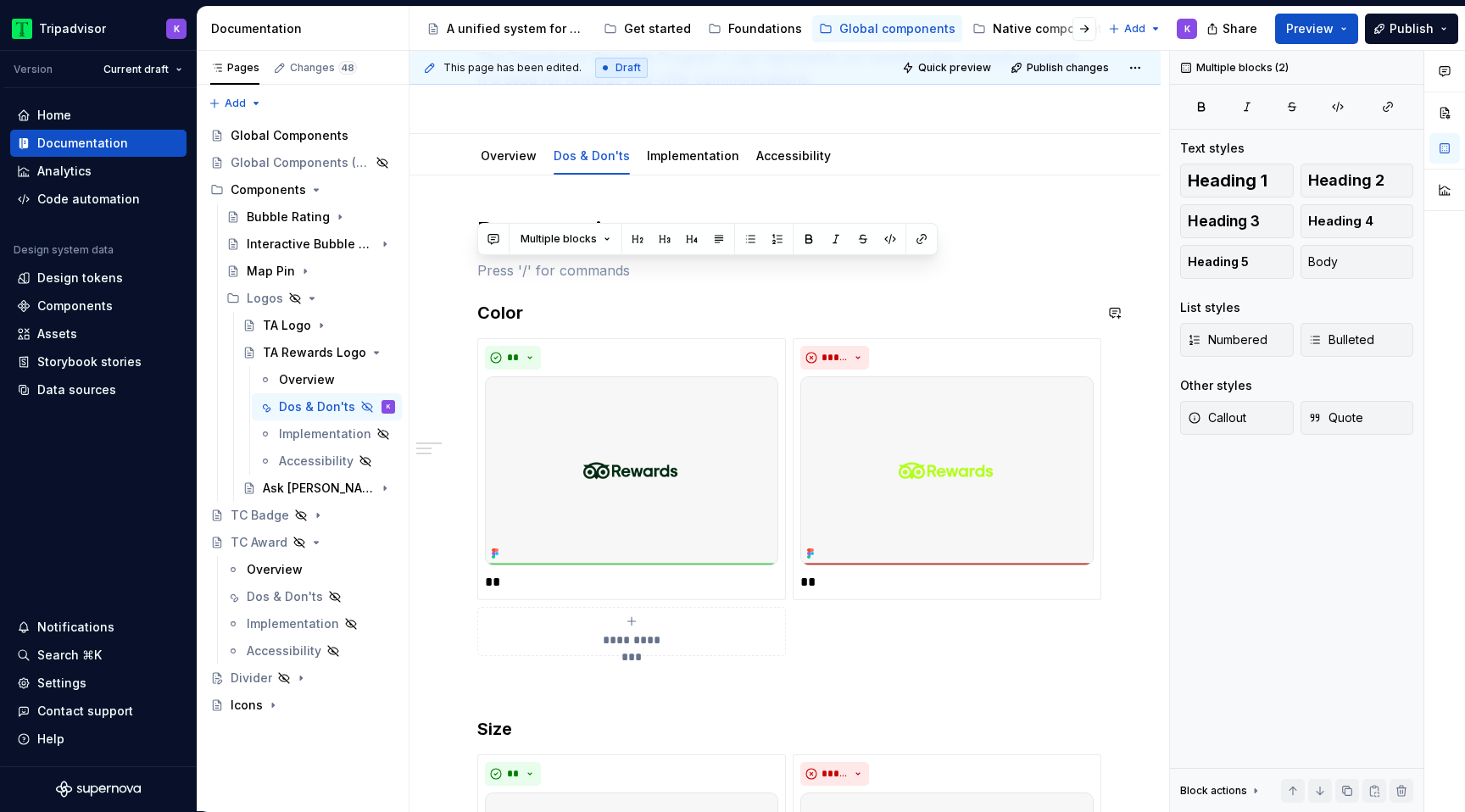
click at [934, 289] on div "**********" at bounding box center [785, 696] width 616 height 958
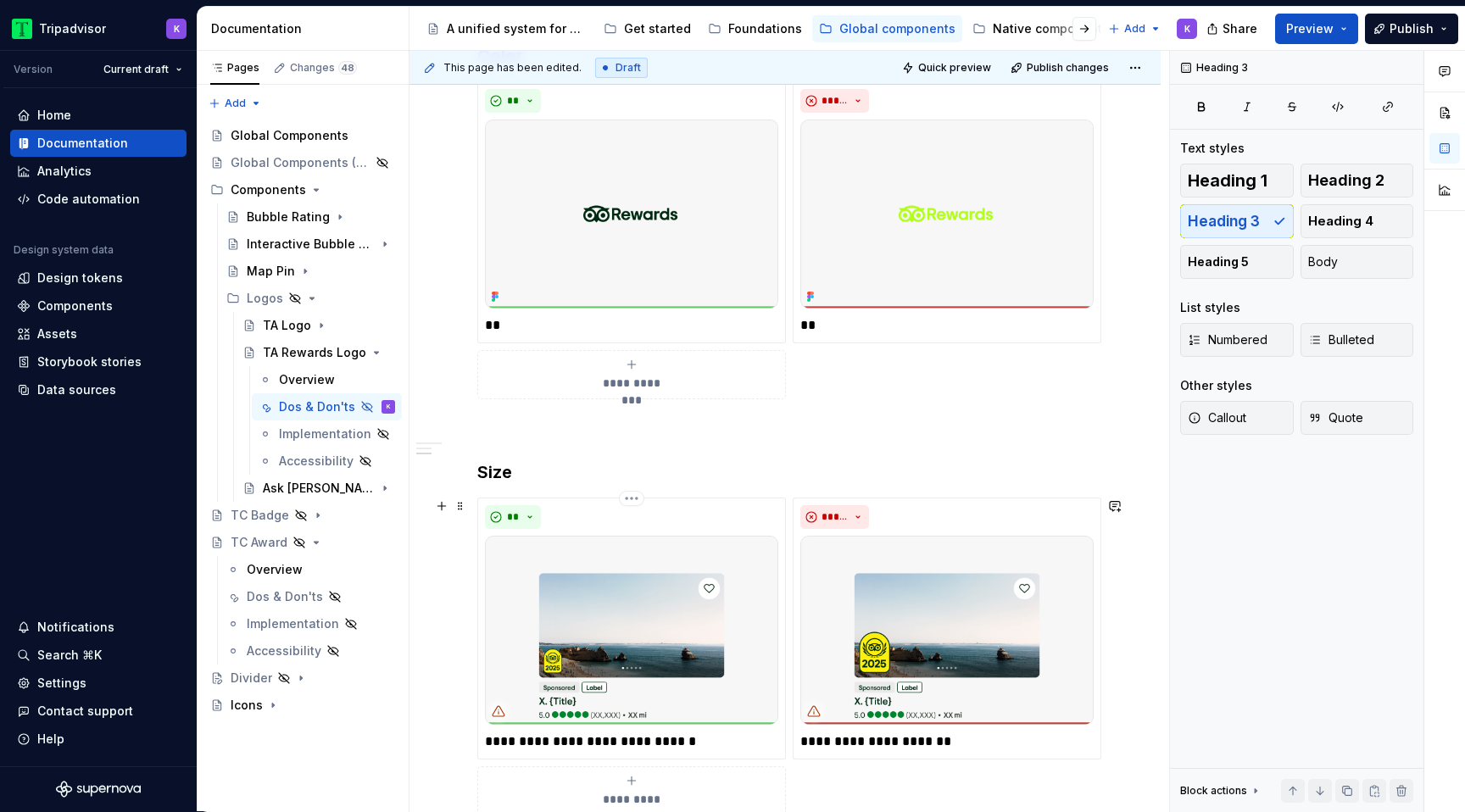
scroll to position [559, 0]
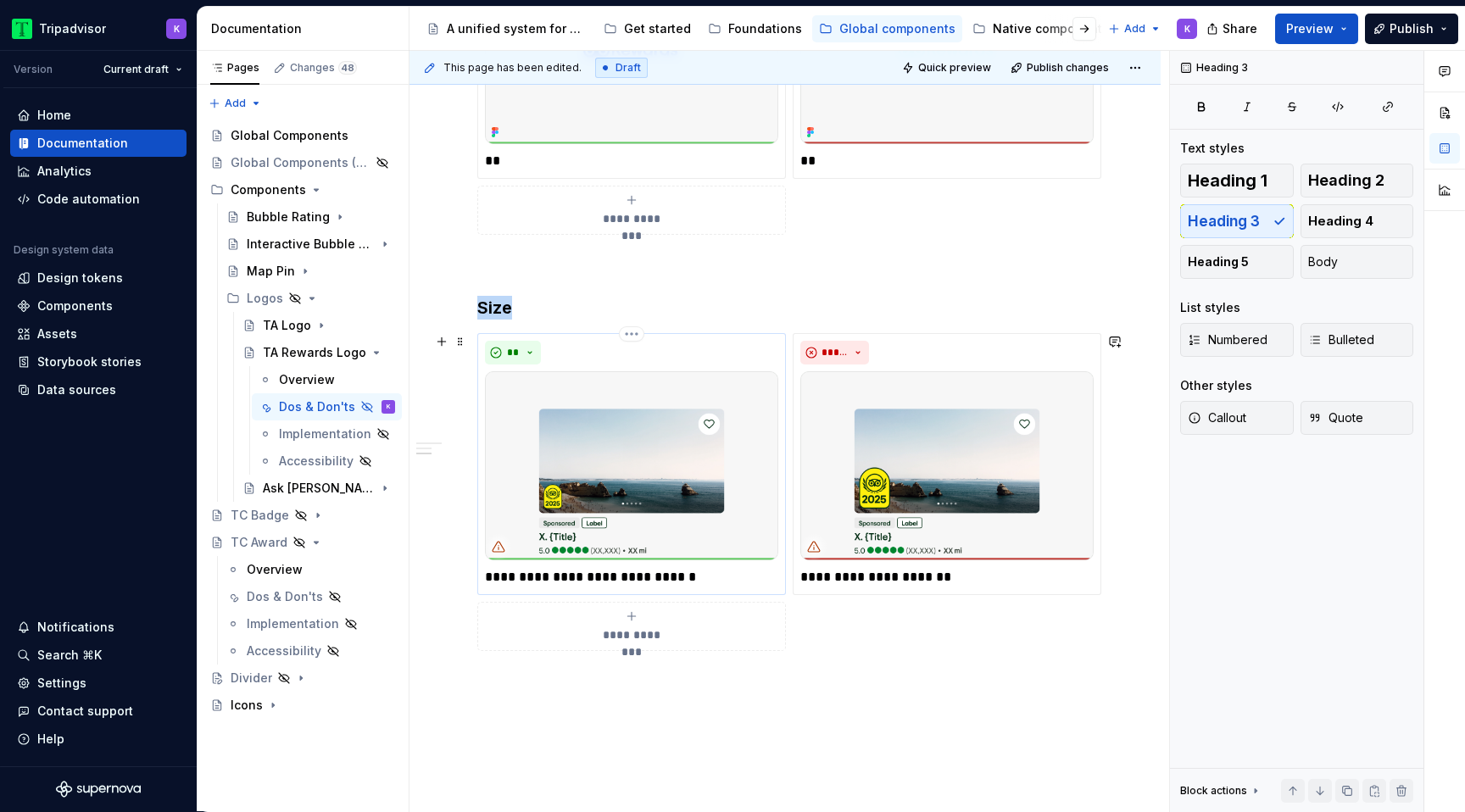
click at [610, 469] on img at bounding box center [631, 465] width 293 height 189
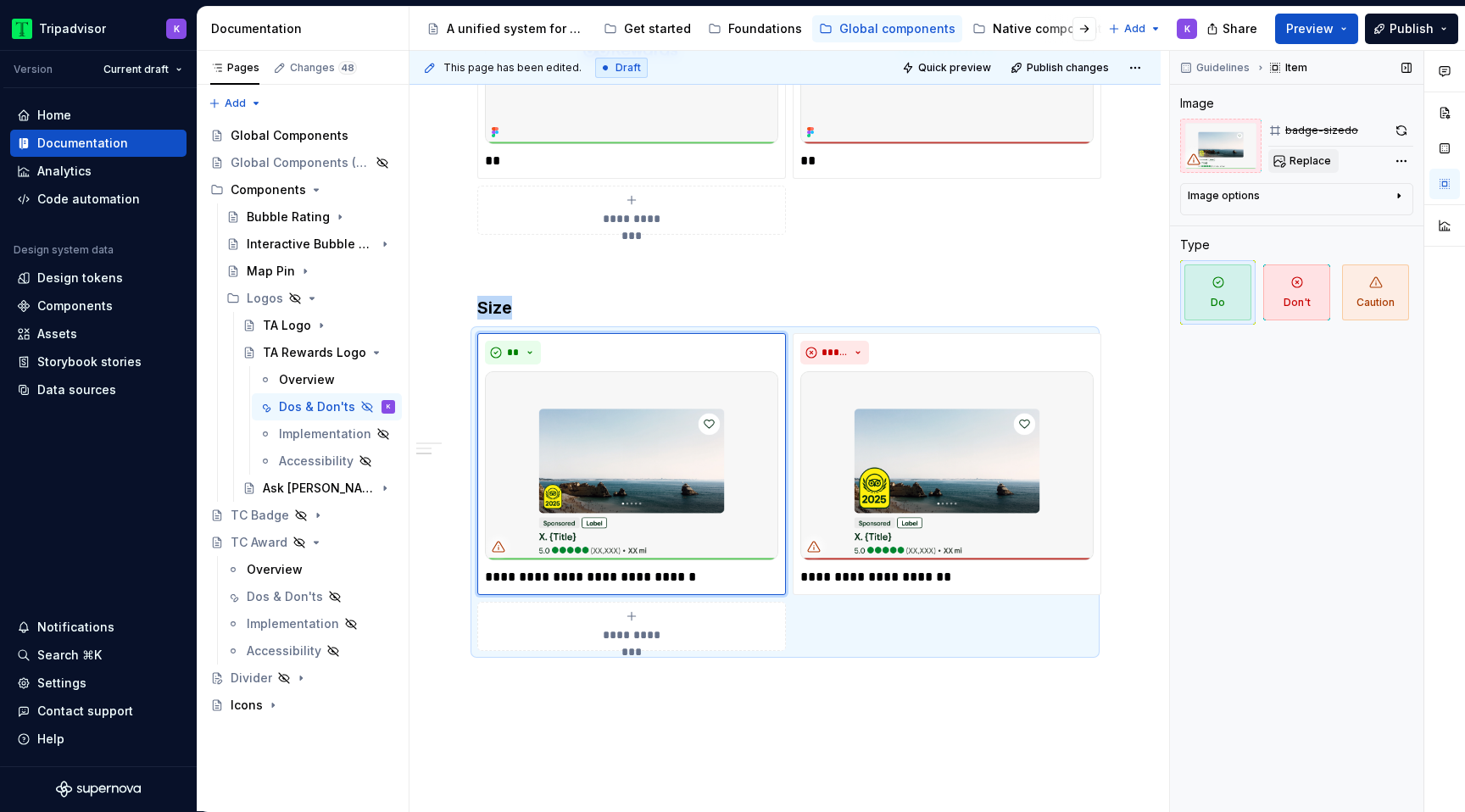
click at [1281, 163] on button "Replace" at bounding box center [1303, 161] width 70 height 23
type textarea "*"
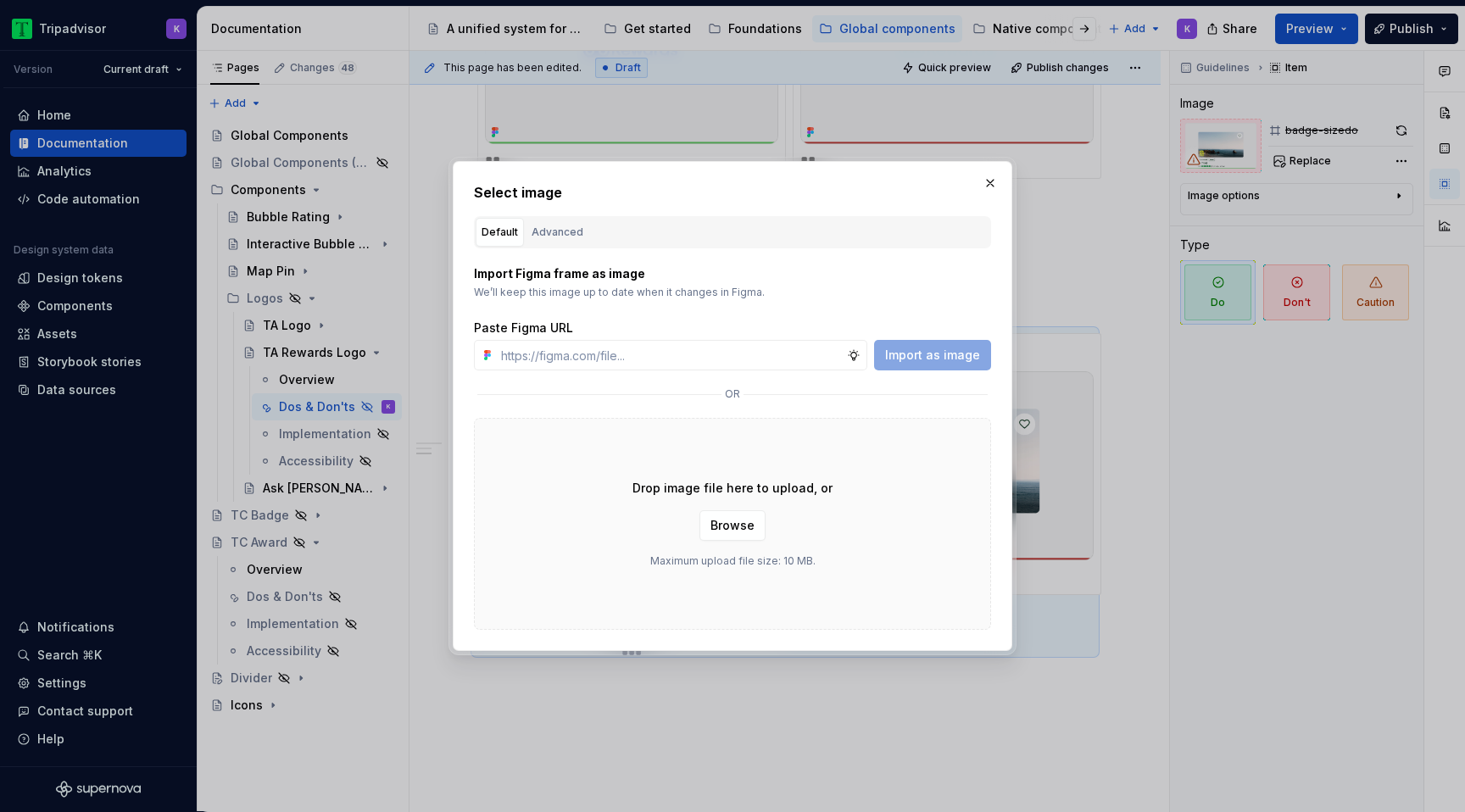
type input "[URL][DOMAIN_NAME]"
type textarea "*"
type input "[URL][DOMAIN_NAME]"
click at [902, 363] on button "Import as image" at bounding box center [932, 355] width 117 height 30
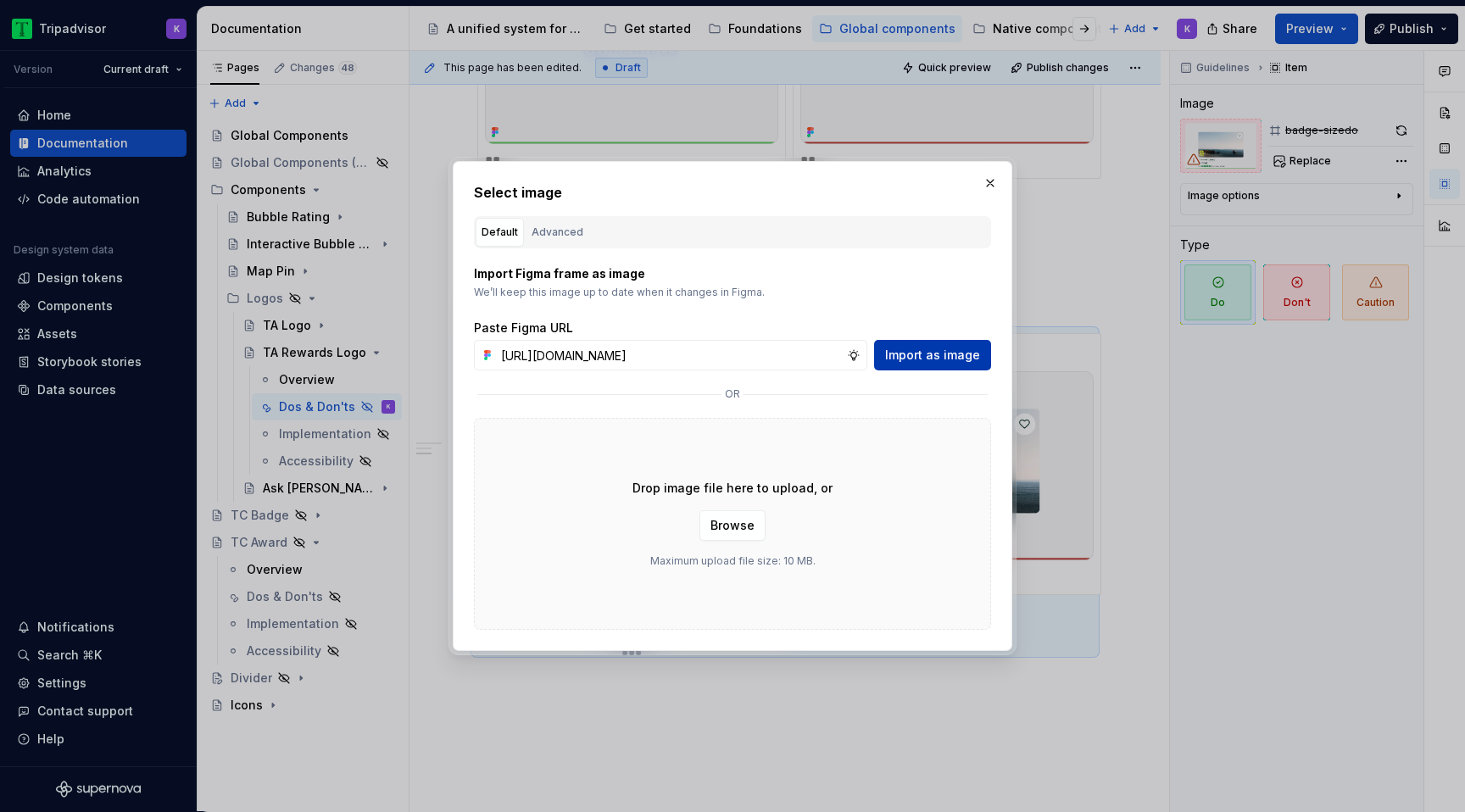
scroll to position [0, 0]
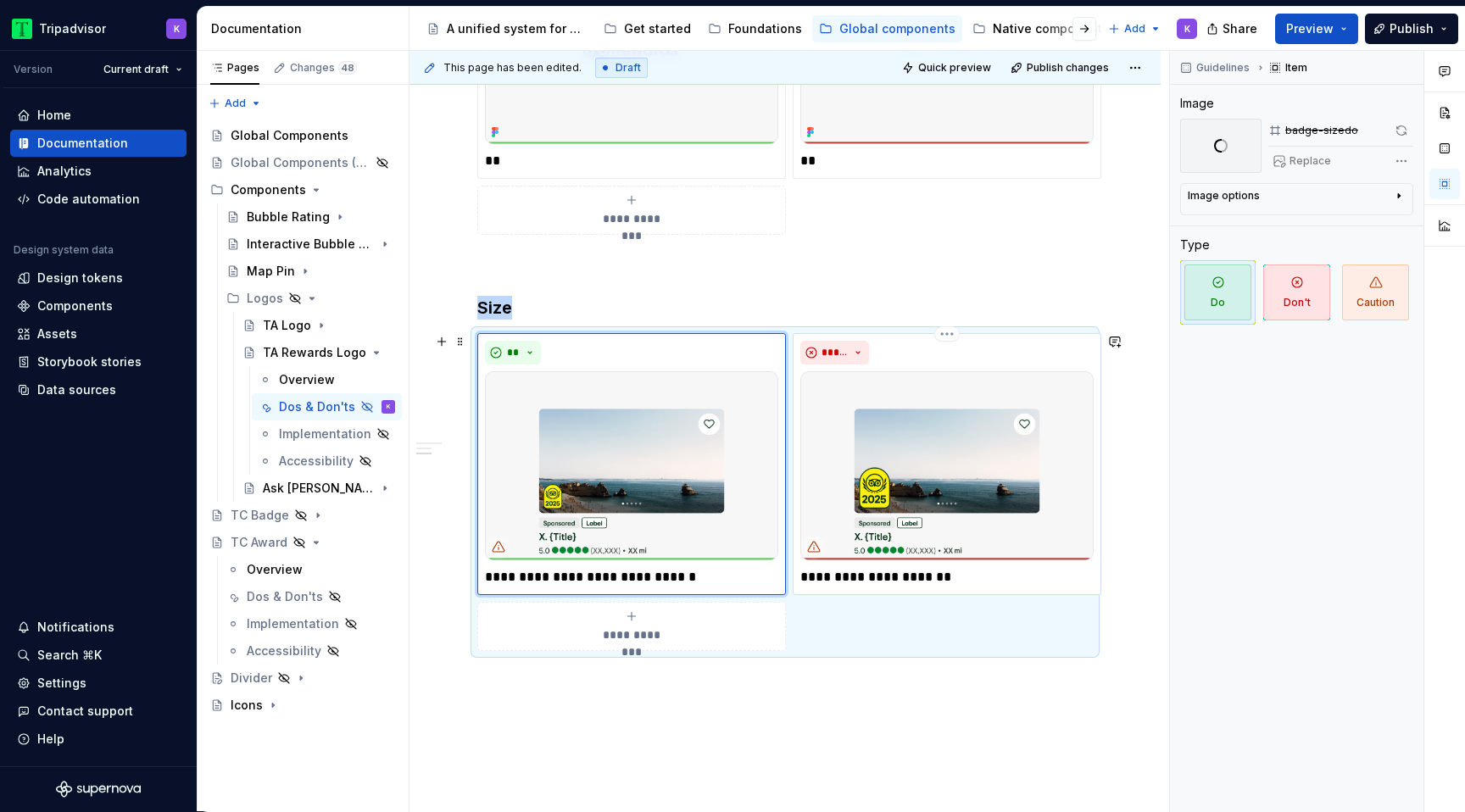
click at [964, 434] on img at bounding box center [946, 465] width 293 height 189
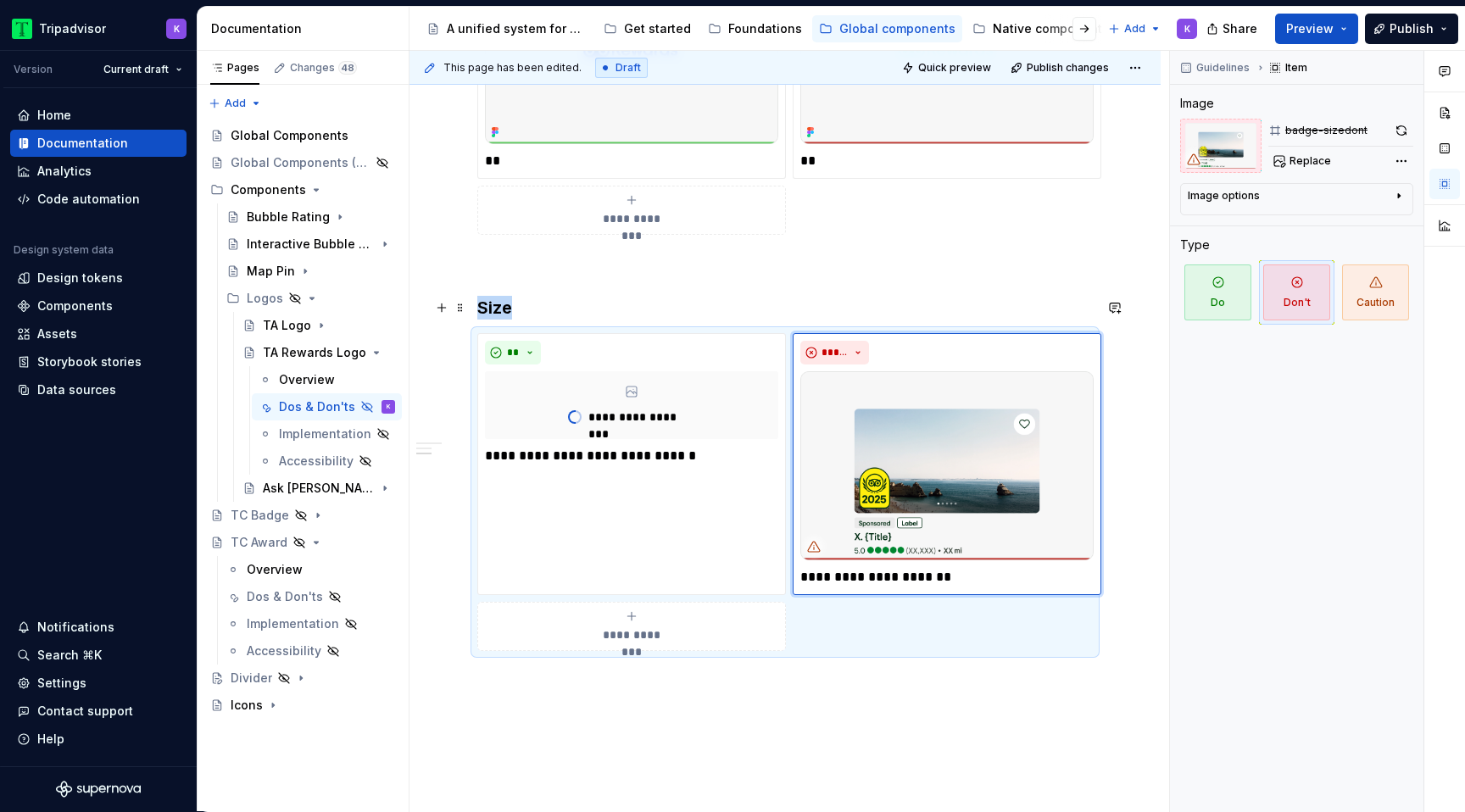
click at [1032, 301] on h3 "Size" at bounding box center [785, 307] width 616 height 23
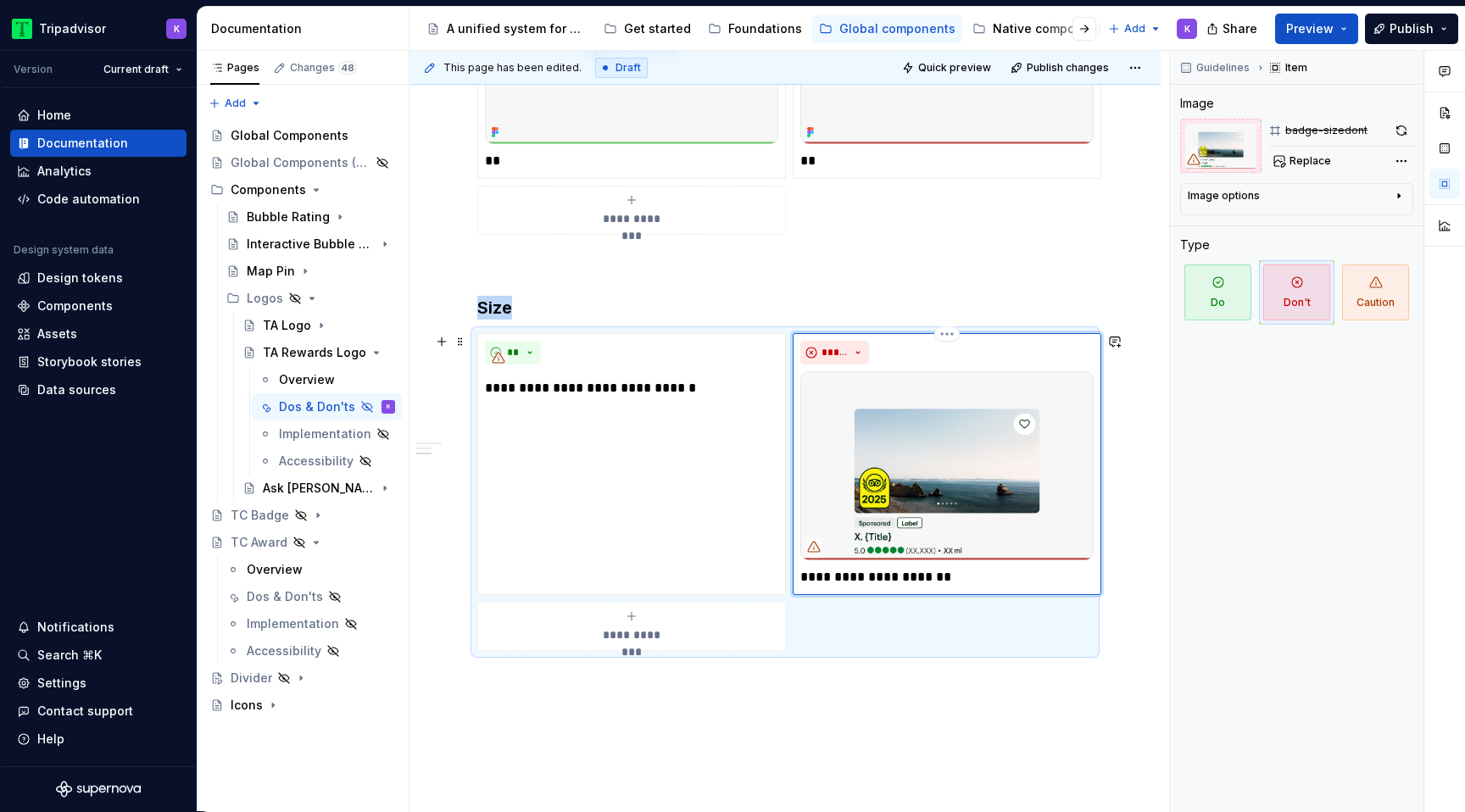
click at [998, 439] on img at bounding box center [946, 465] width 293 height 189
click at [1314, 160] on span "Replace" at bounding box center [1310, 161] width 42 height 14
type textarea "*"
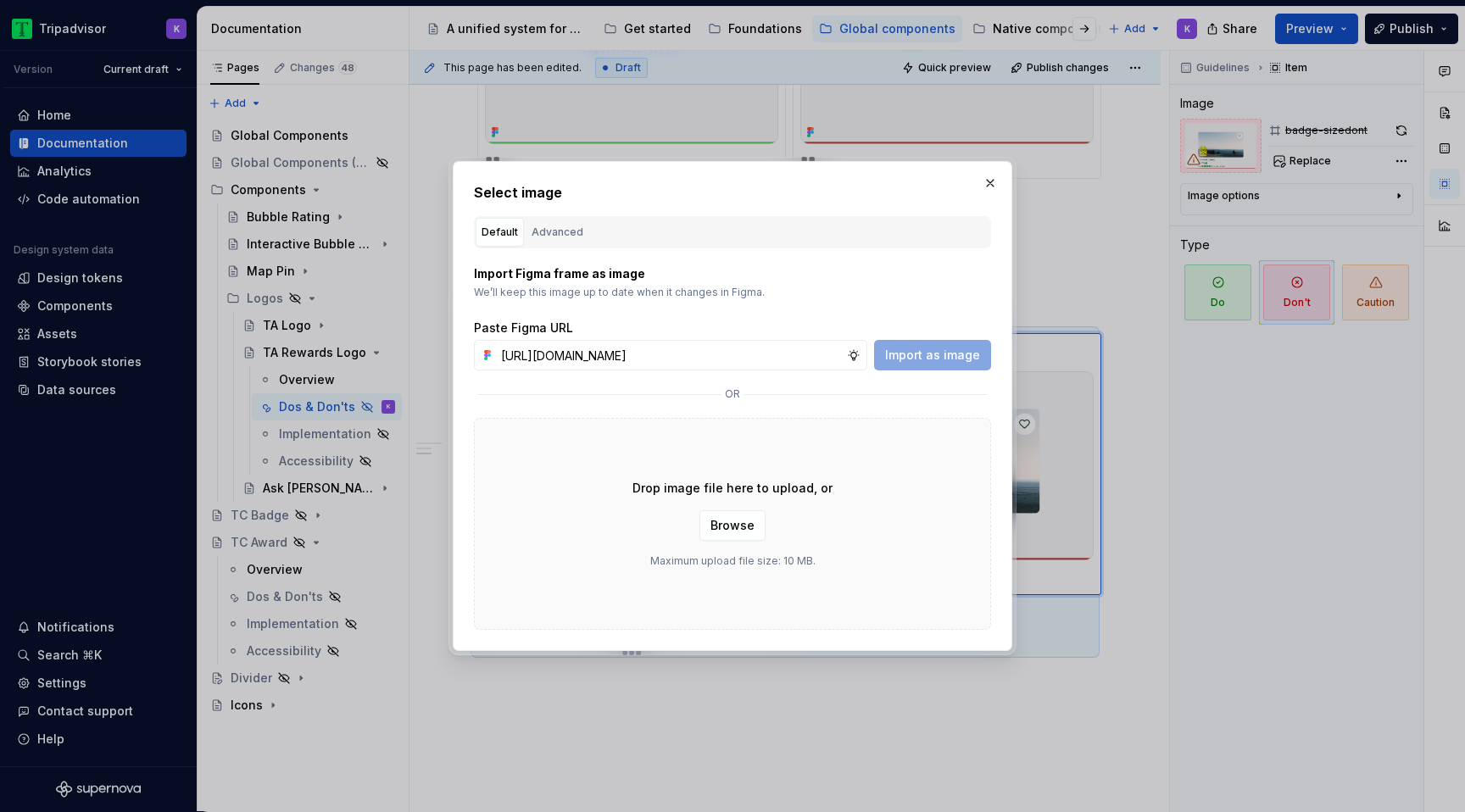
scroll to position [0, 408]
type input "[URL][DOMAIN_NAME]"
click at [939, 363] on button "Import as image" at bounding box center [932, 355] width 117 height 30
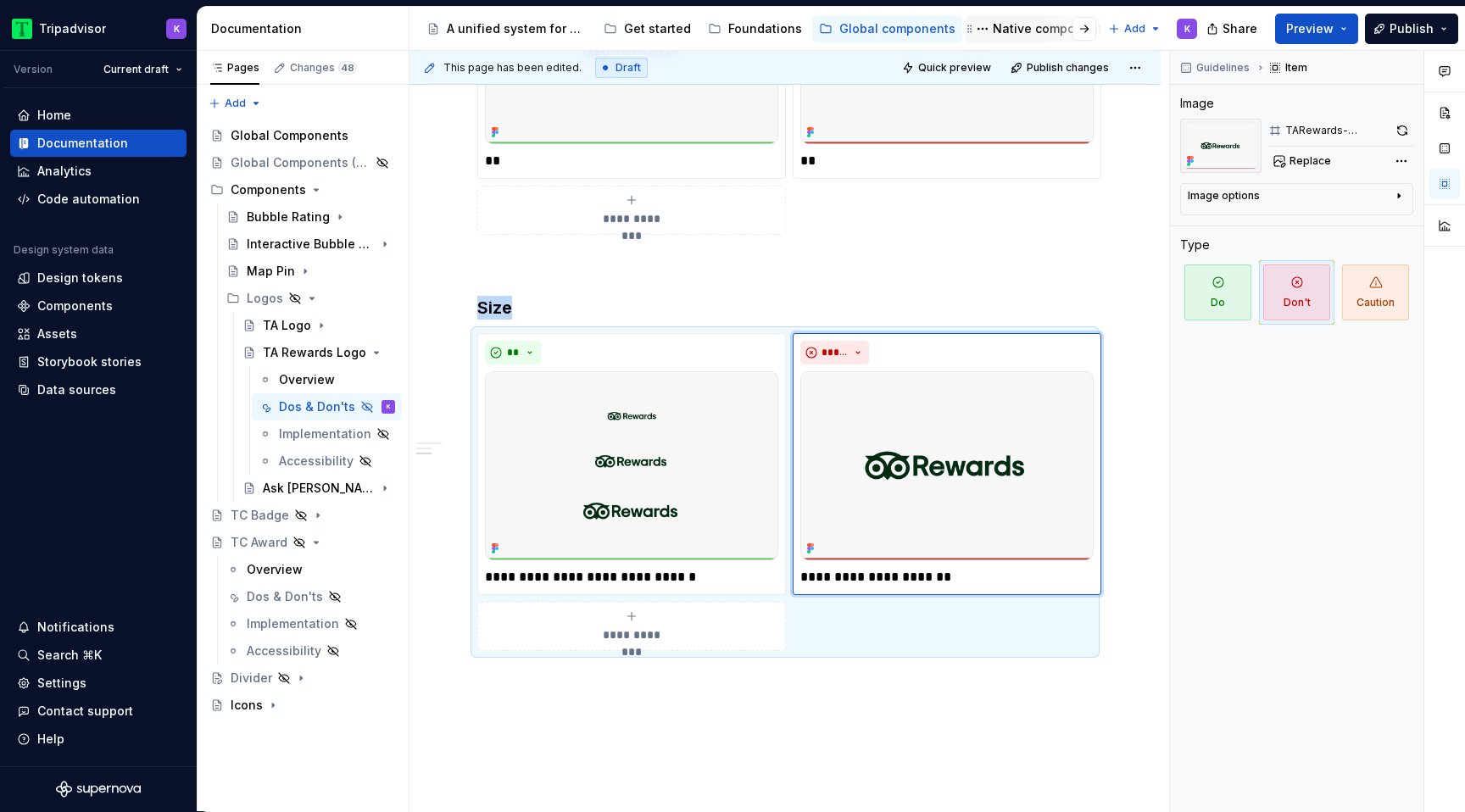
click at [1038, 29] on div "Native components" at bounding box center [1051, 28] width 117 height 17
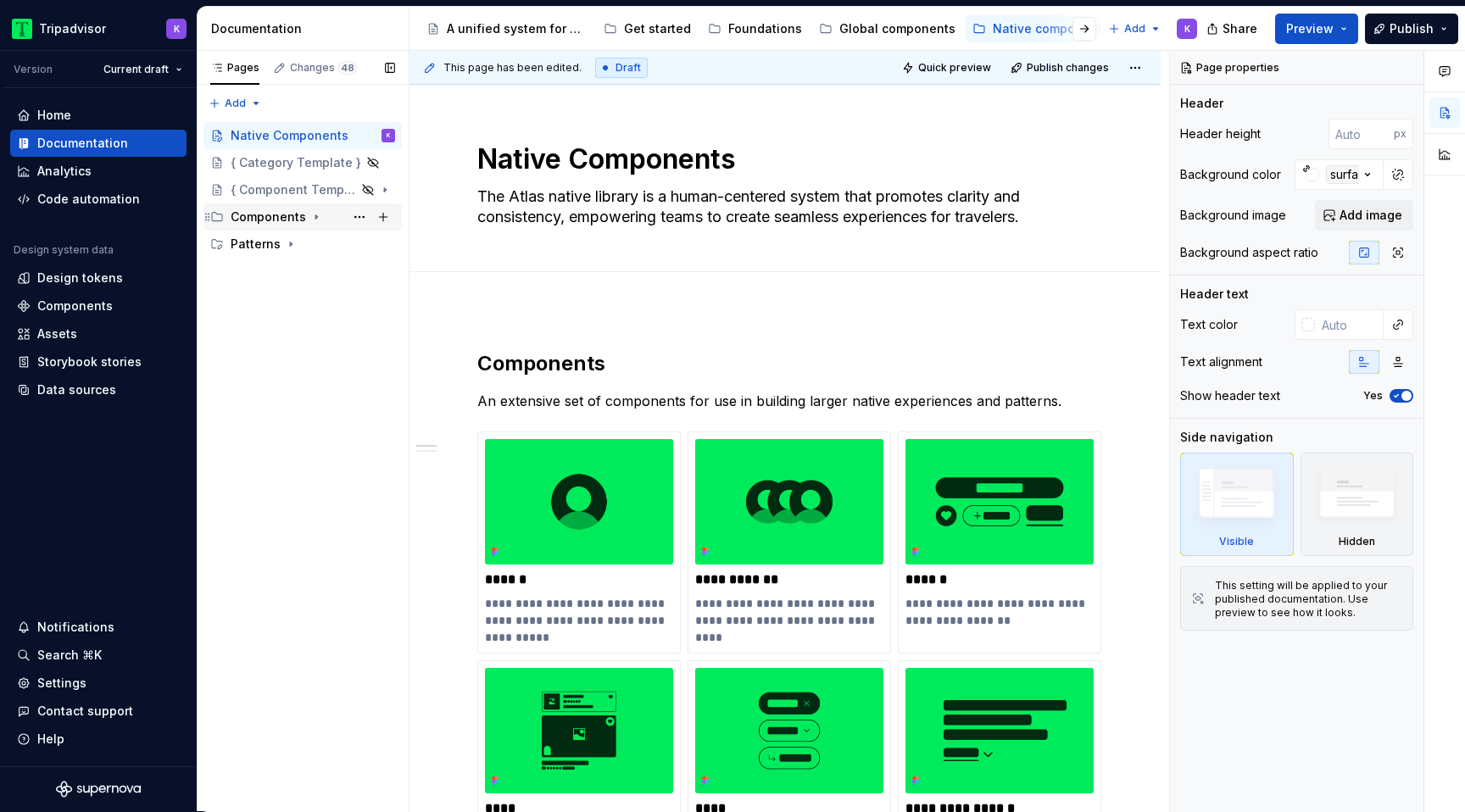
click at [301, 216] on div "Components" at bounding box center [268, 216] width 76 height 17
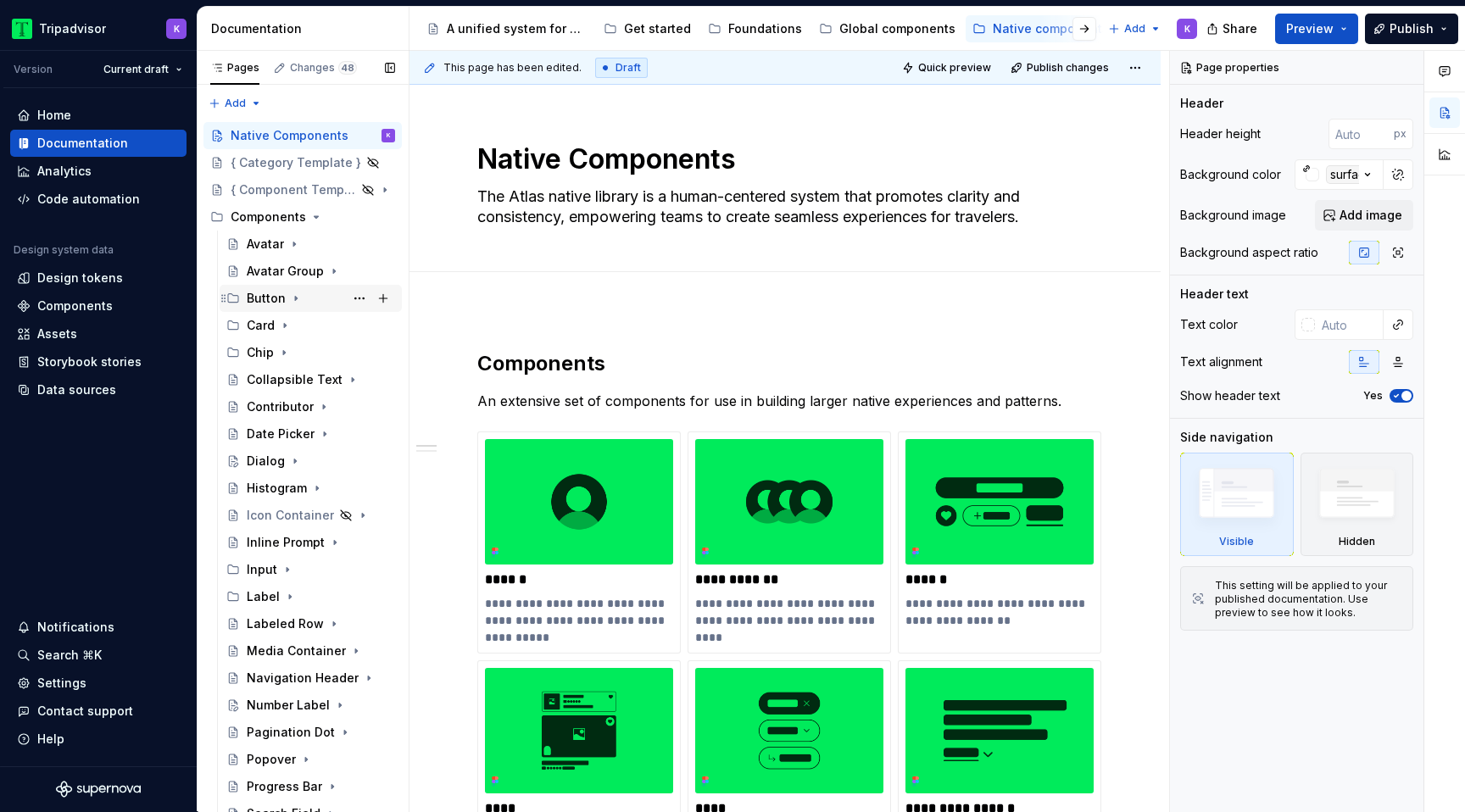
click at [307, 291] on div "Button" at bounding box center [321, 298] width 149 height 23
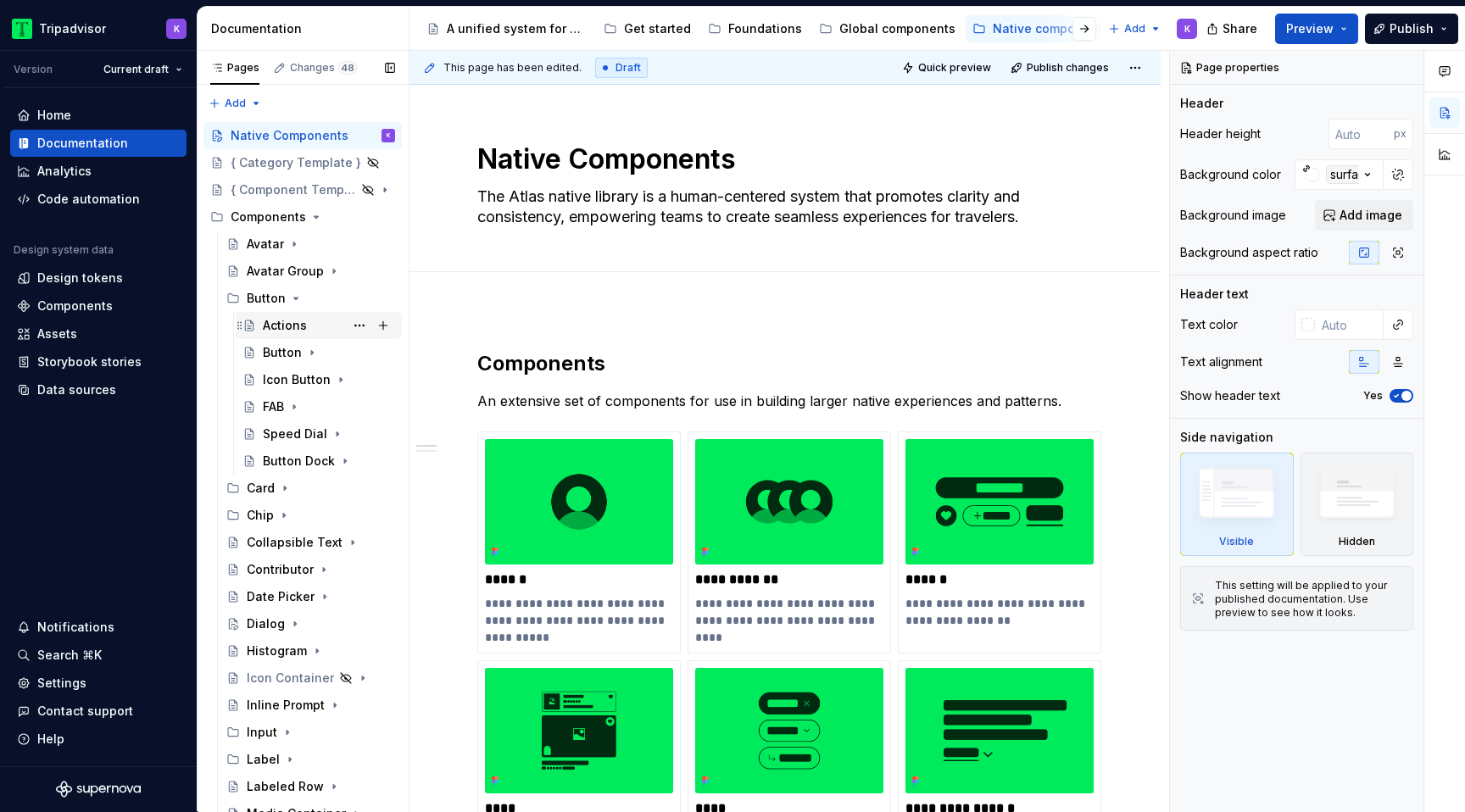
click at [316, 322] on div "Actions" at bounding box center [329, 325] width 132 height 23
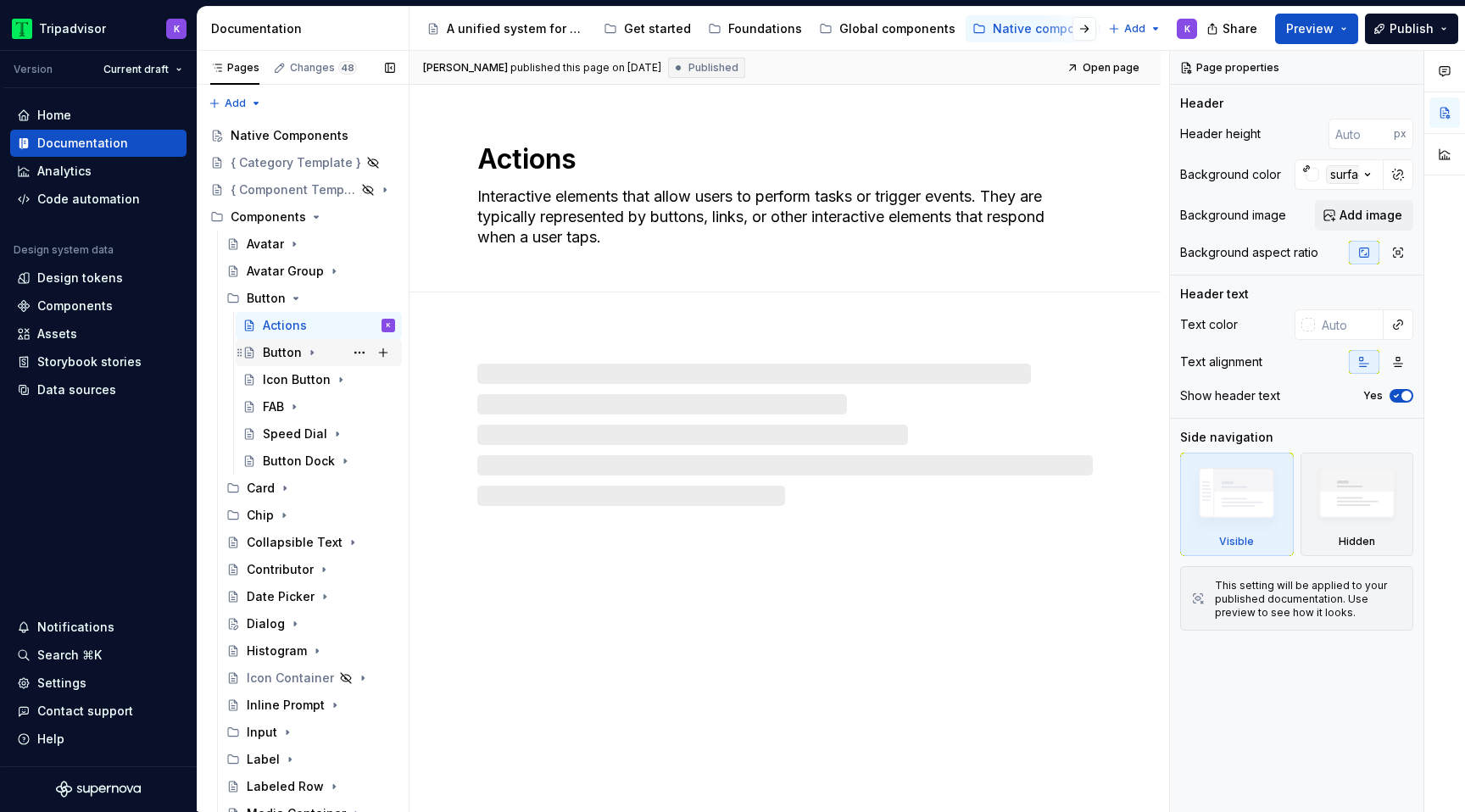
click at [316, 353] on icon "Page tree" at bounding box center [312, 353] width 14 height 14
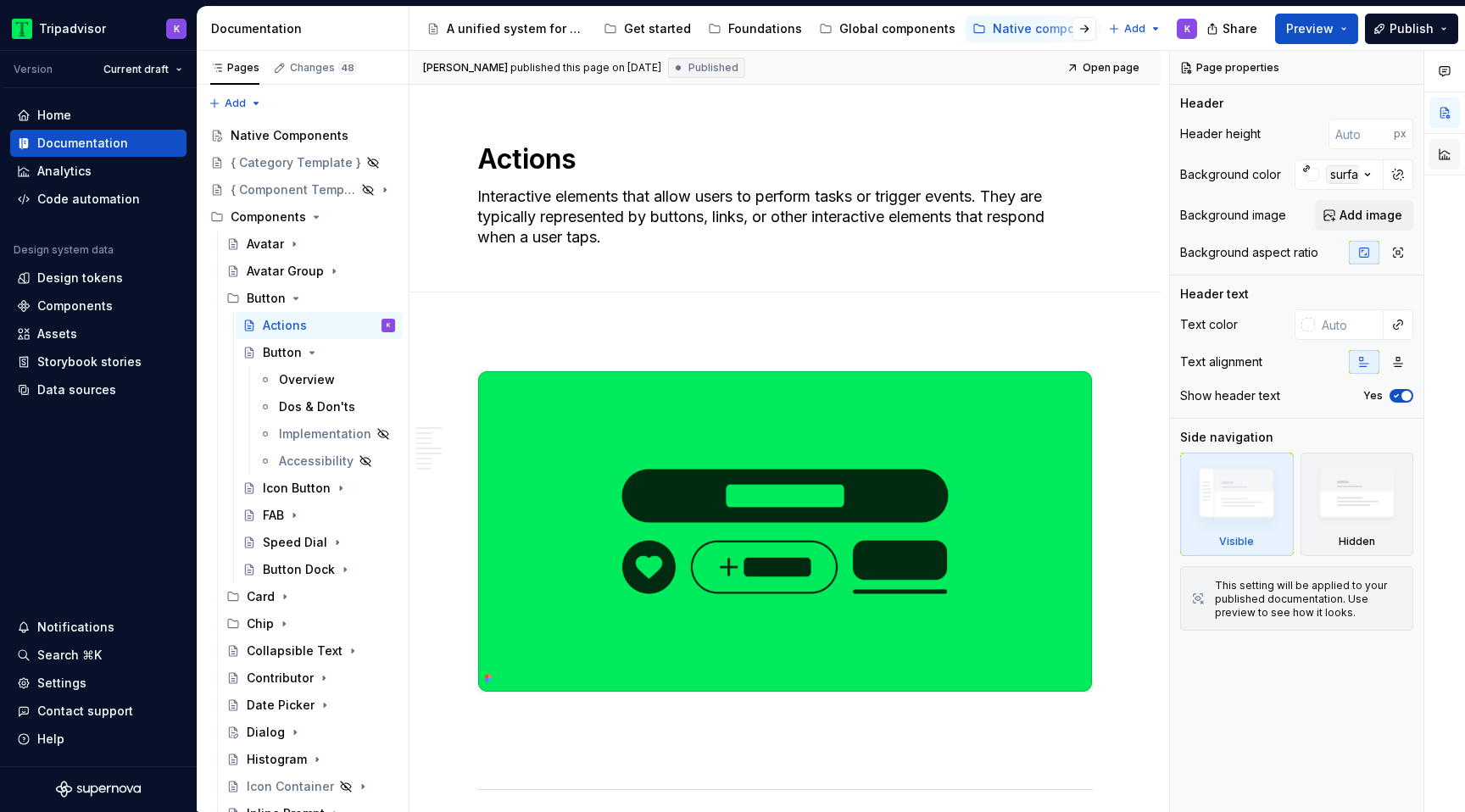
click at [1447, 153] on button "button" at bounding box center [1444, 154] width 30 height 30
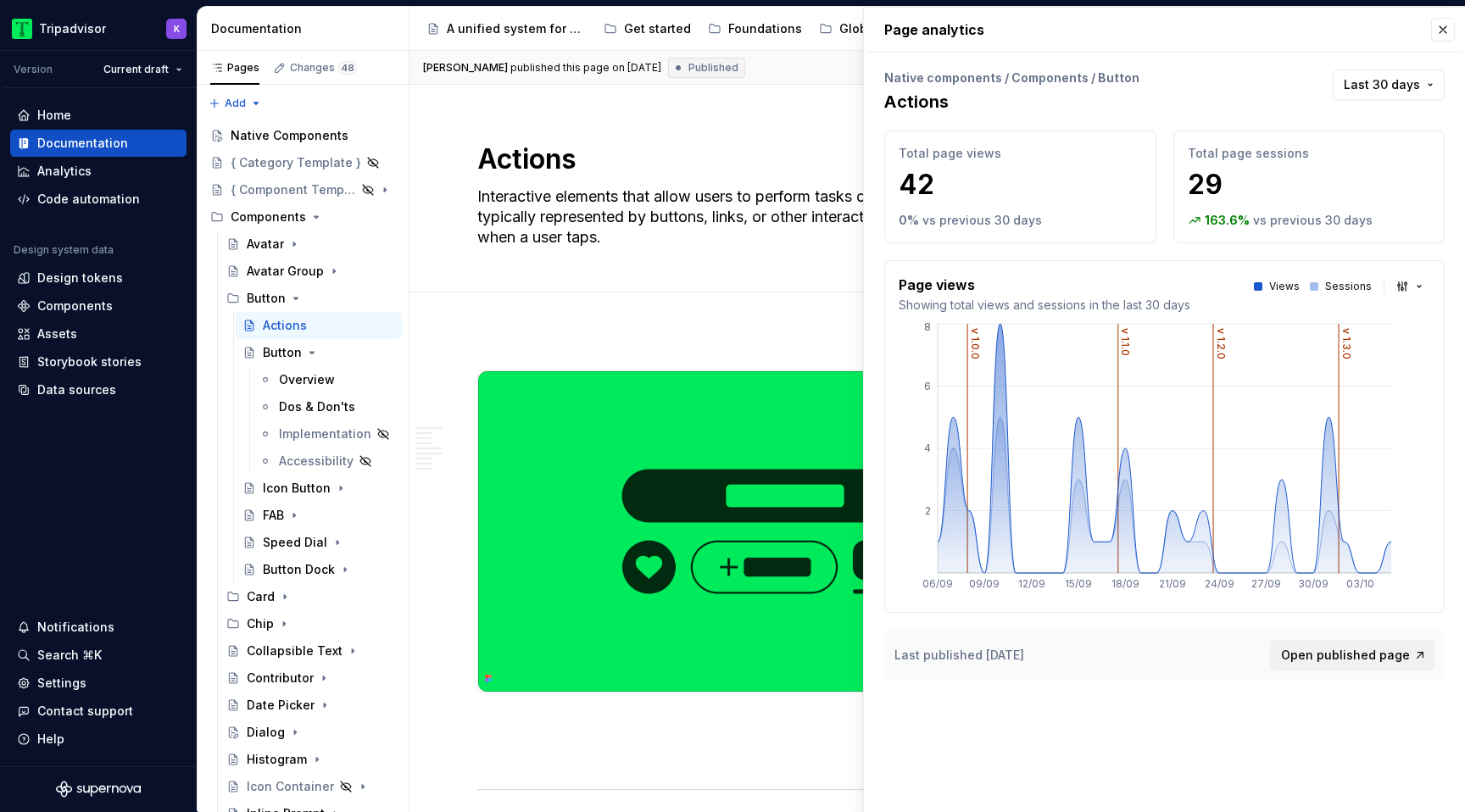
type textarea "*"
